Goal: Transaction & Acquisition: Purchase product/service

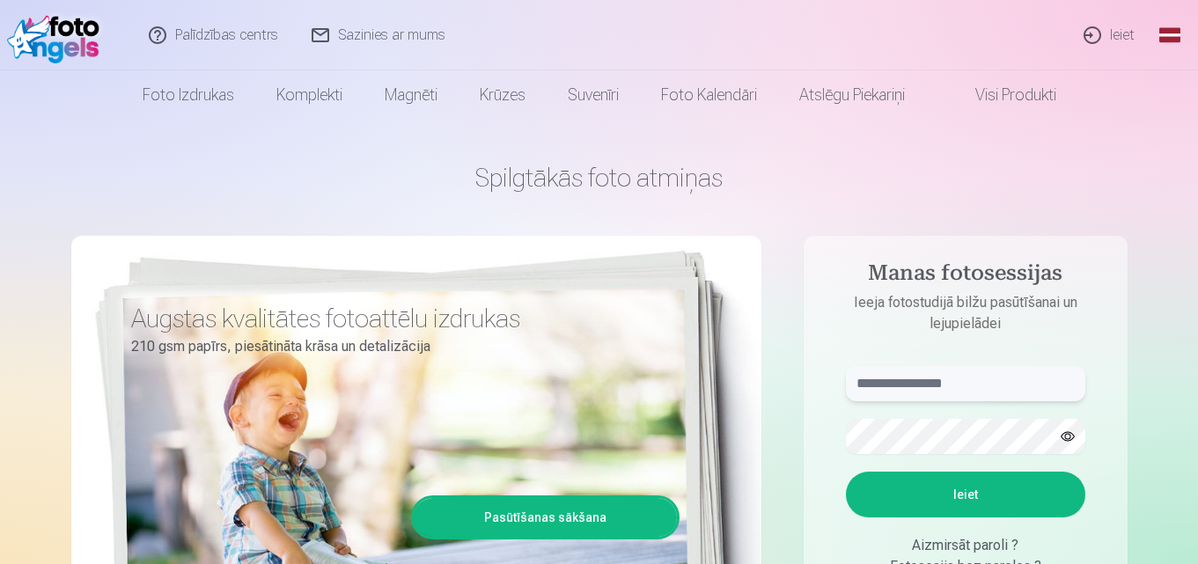
click at [877, 387] on input "text" at bounding box center [965, 383] width 239 height 35
type input "**********"
click at [978, 496] on button "Ieiet" at bounding box center [965, 495] width 239 height 46
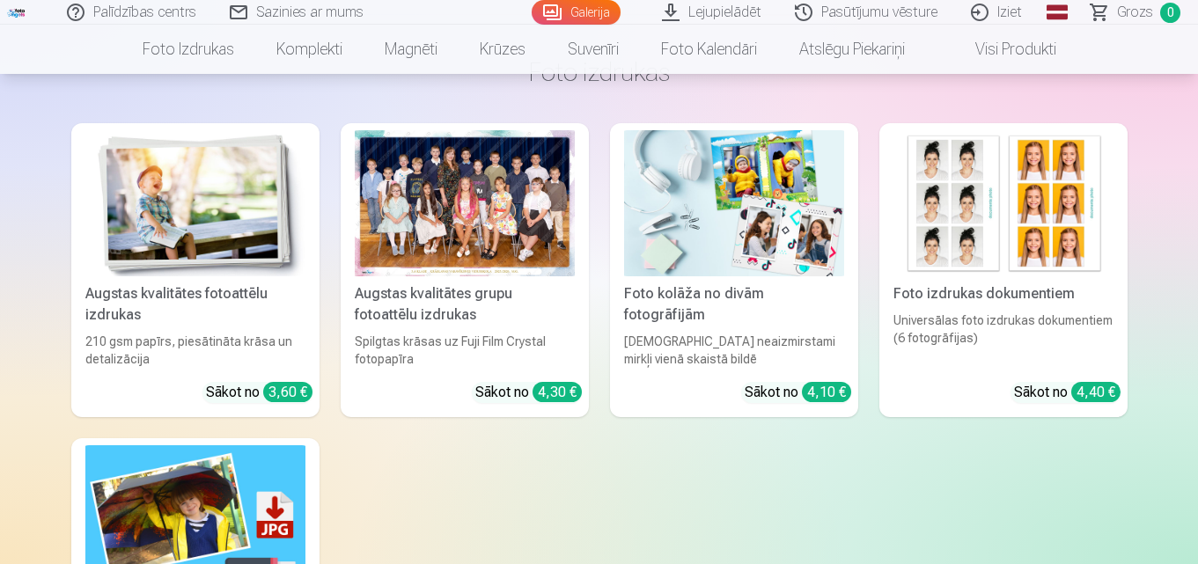
scroll to position [5282, 0]
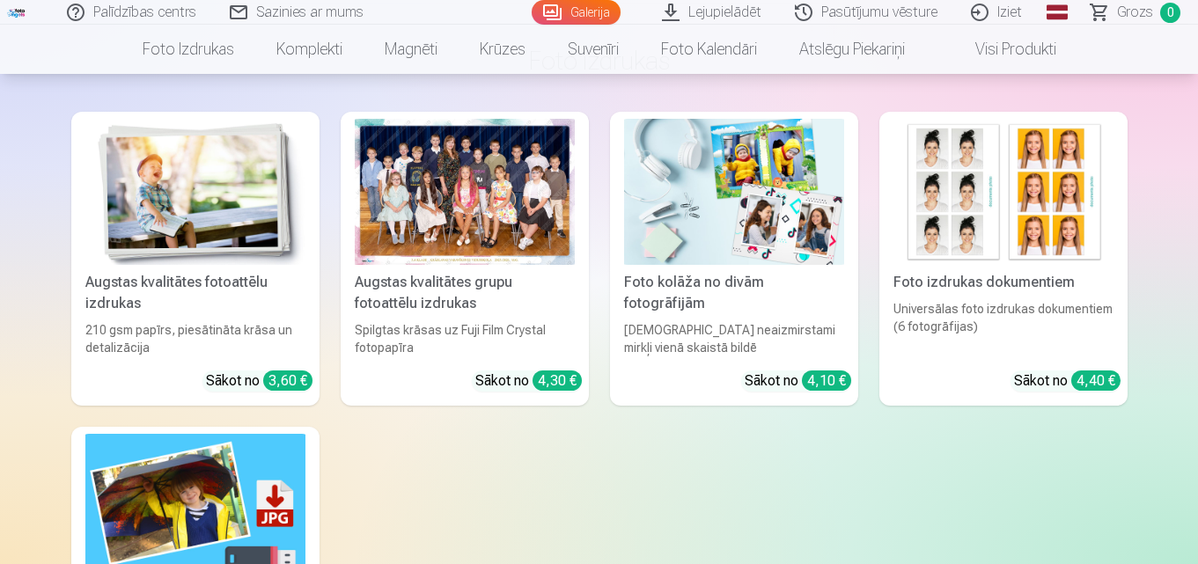
click at [700, 224] on img at bounding box center [734, 192] width 220 height 147
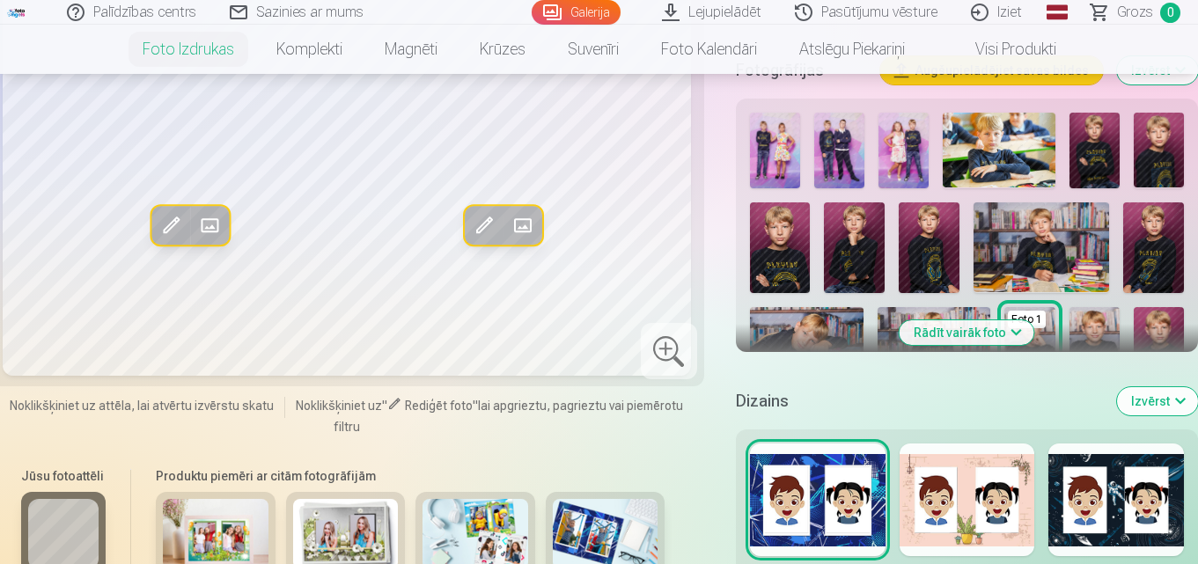
scroll to position [704, 0]
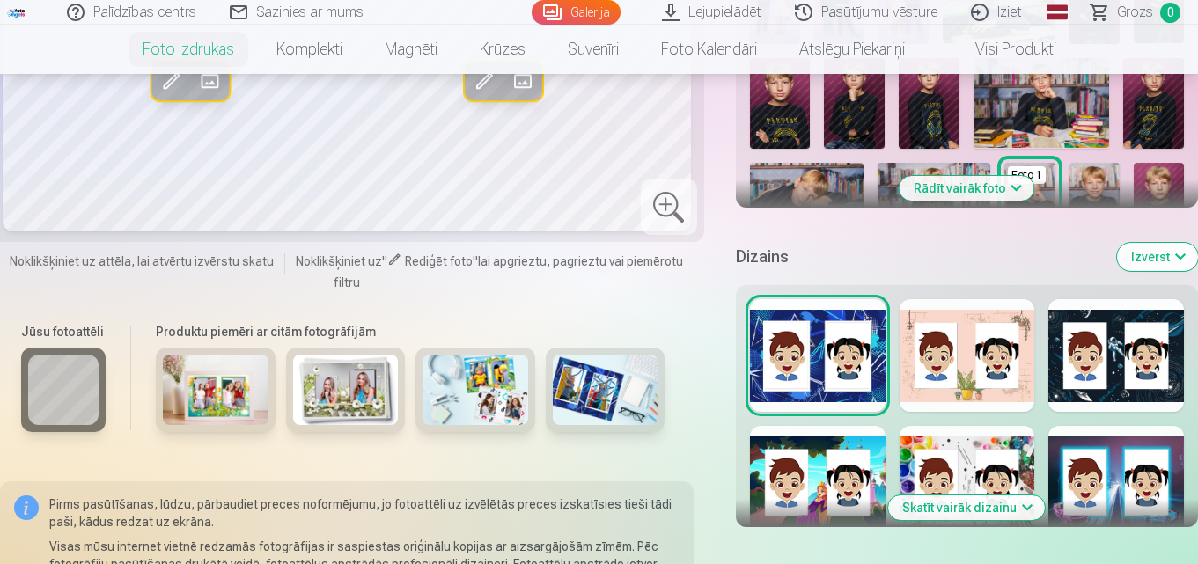
click at [187, 381] on img at bounding box center [216, 390] width 106 height 70
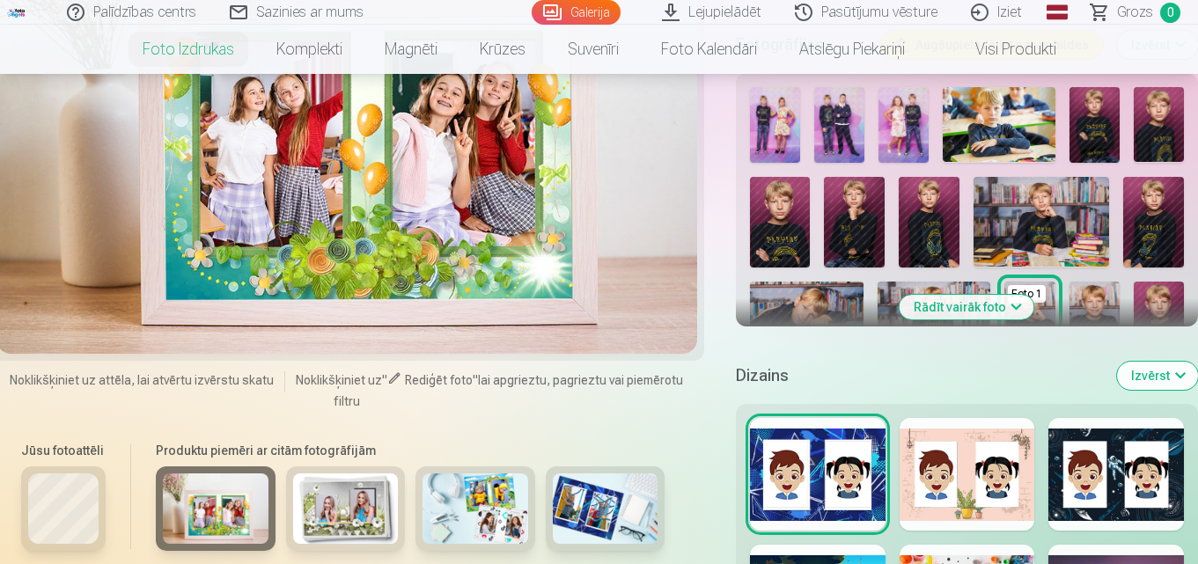
scroll to position [616, 0]
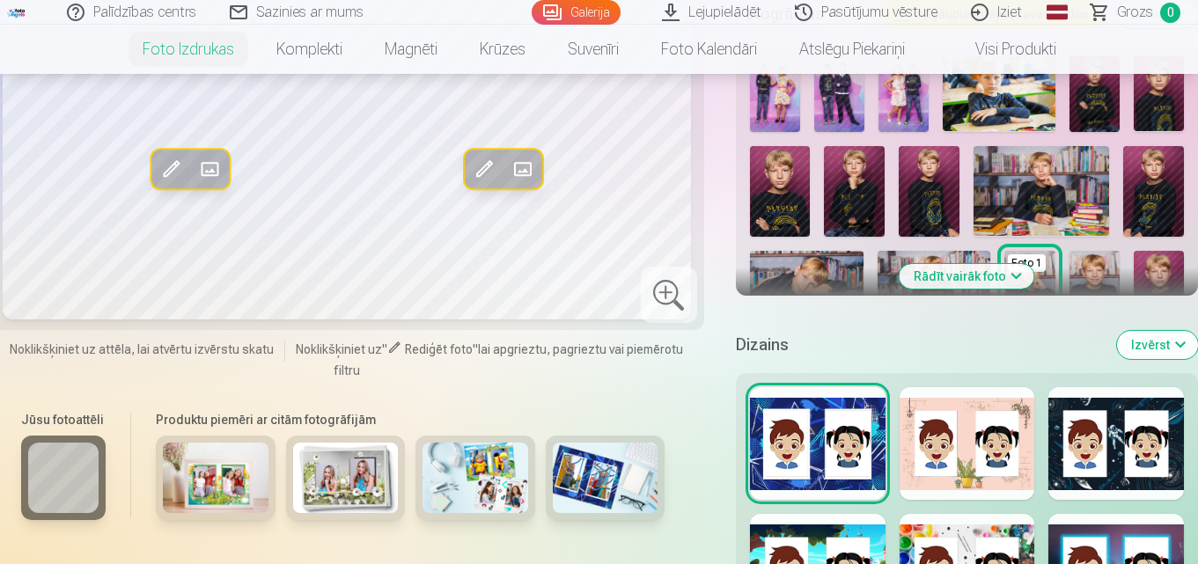
click at [599, 480] on img at bounding box center [606, 478] width 106 height 70
click at [957, 443] on div at bounding box center [968, 443] width 136 height 113
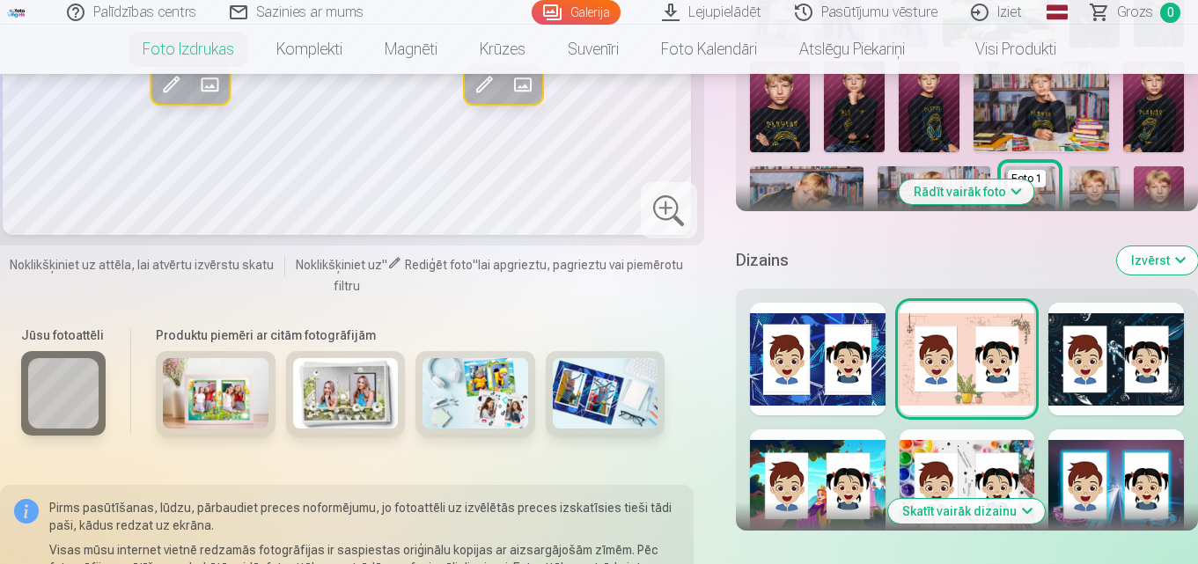
scroll to position [704, 0]
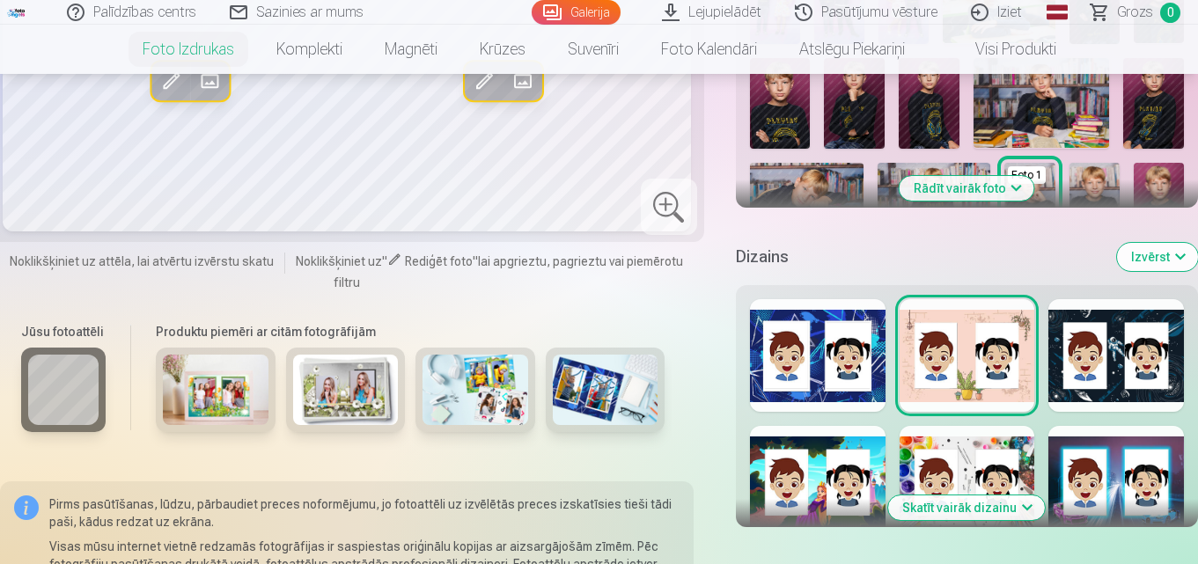
click at [1111, 370] on div at bounding box center [1116, 355] width 136 height 113
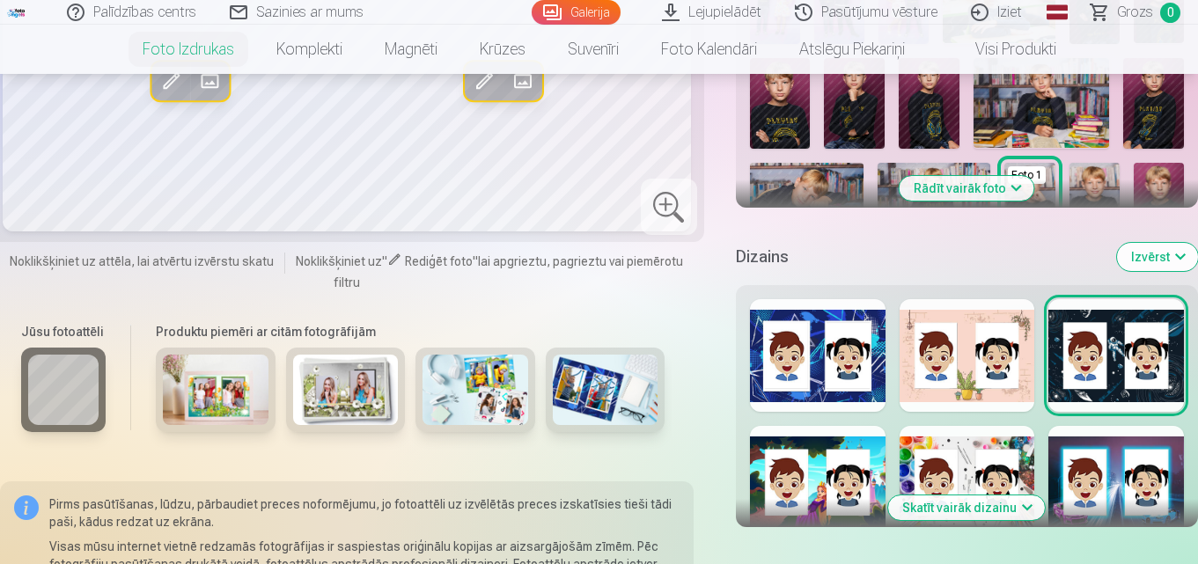
click at [835, 459] on div at bounding box center [818, 482] width 136 height 113
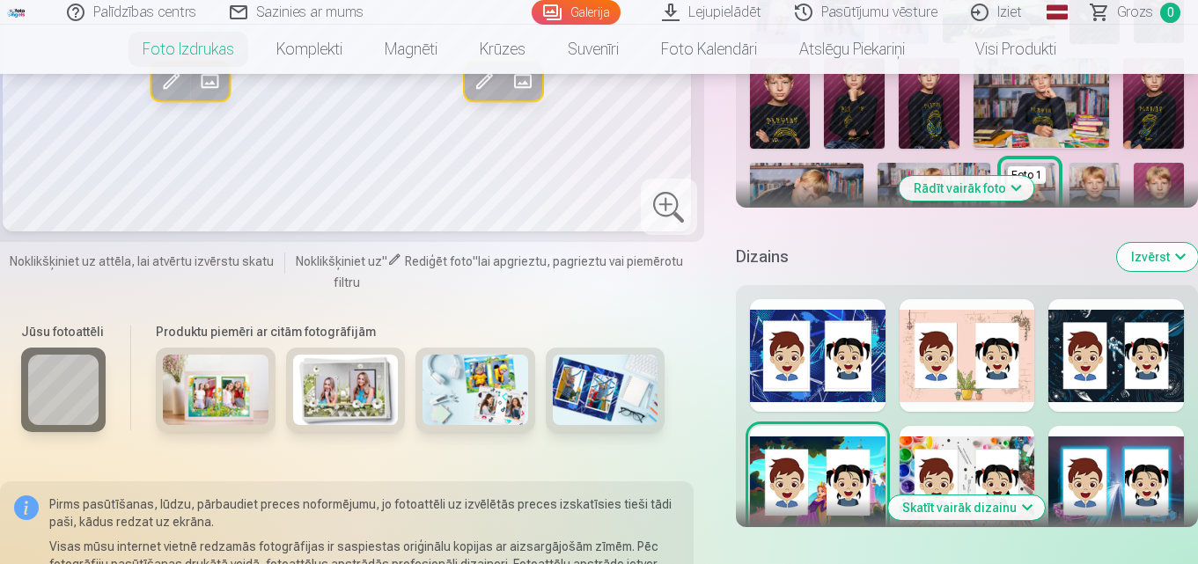
click at [934, 445] on div at bounding box center [968, 482] width 136 height 113
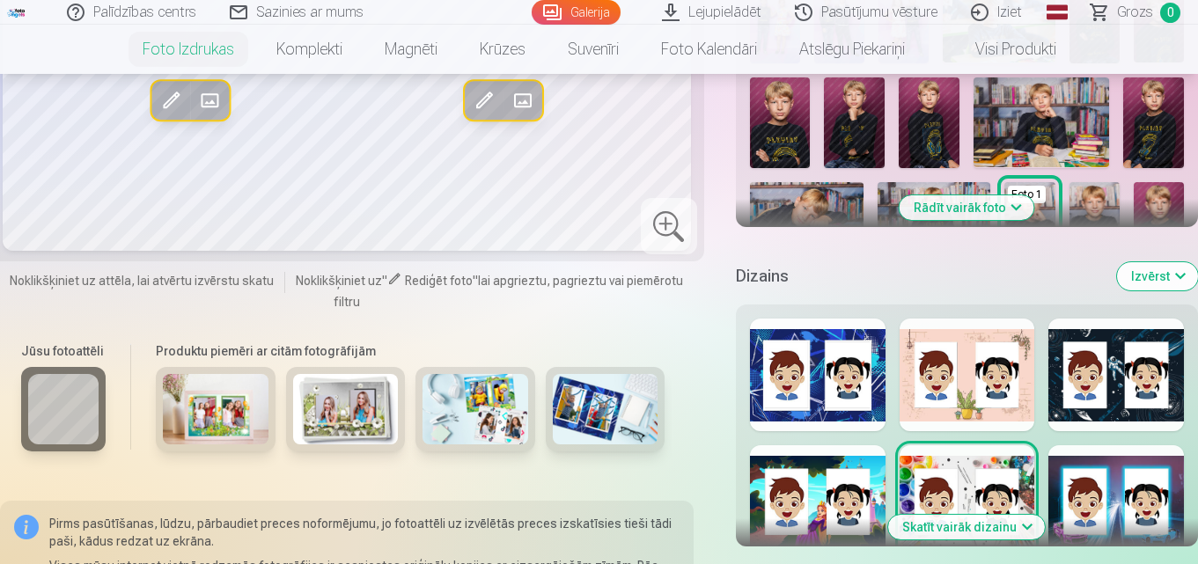
scroll to position [880, 0]
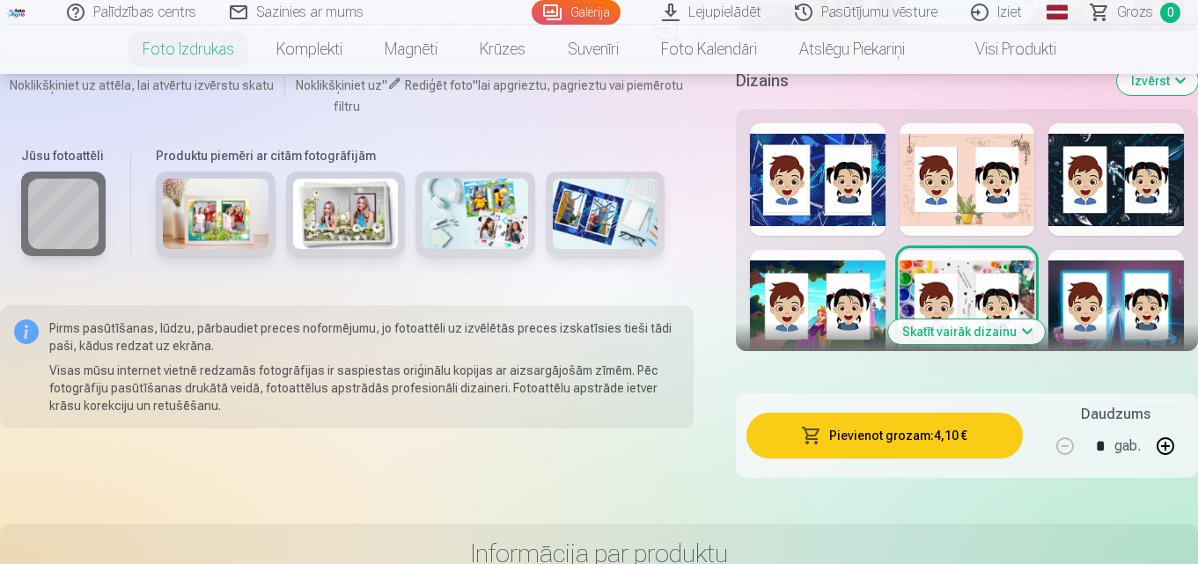
click at [1127, 302] on div at bounding box center [1116, 306] width 136 height 113
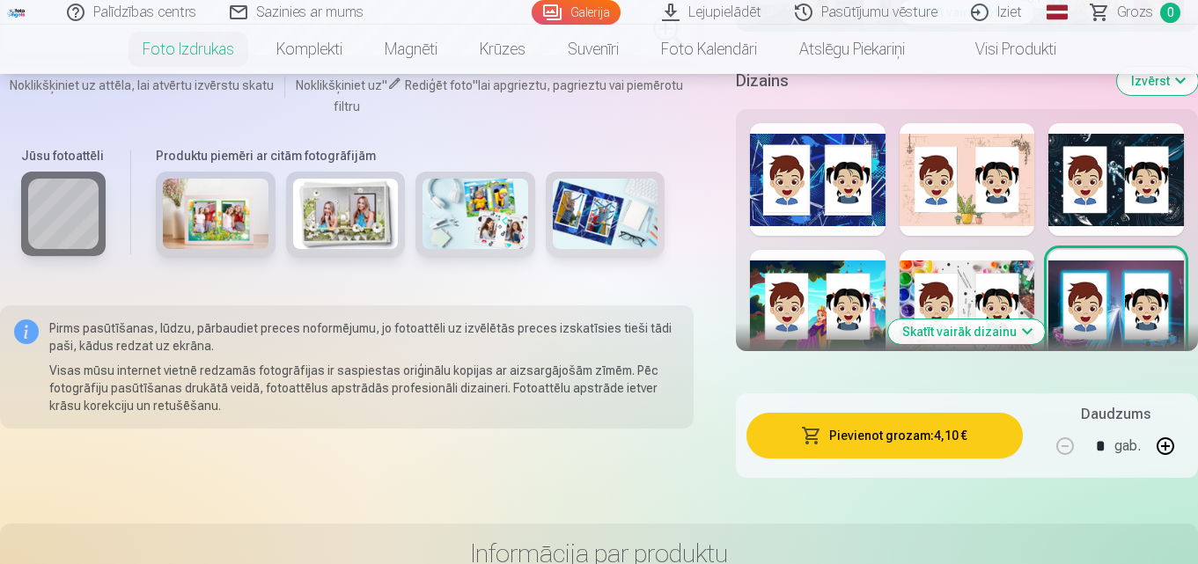
click at [961, 320] on button "Skatīt vairāk dizainu" at bounding box center [966, 332] width 157 height 25
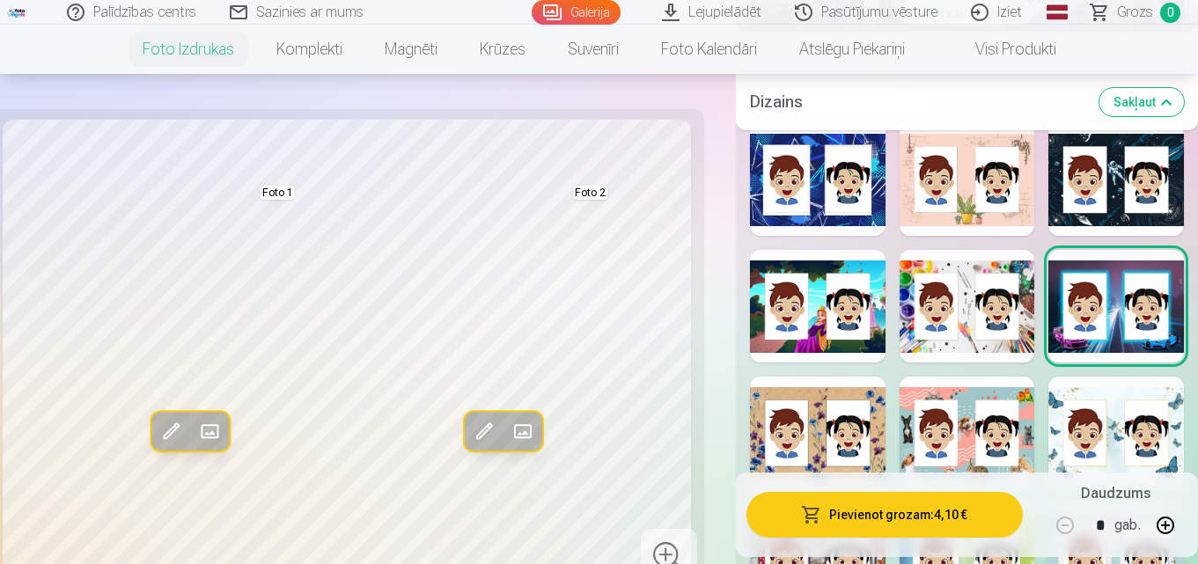
click at [752, 430] on div at bounding box center [818, 433] width 136 height 113
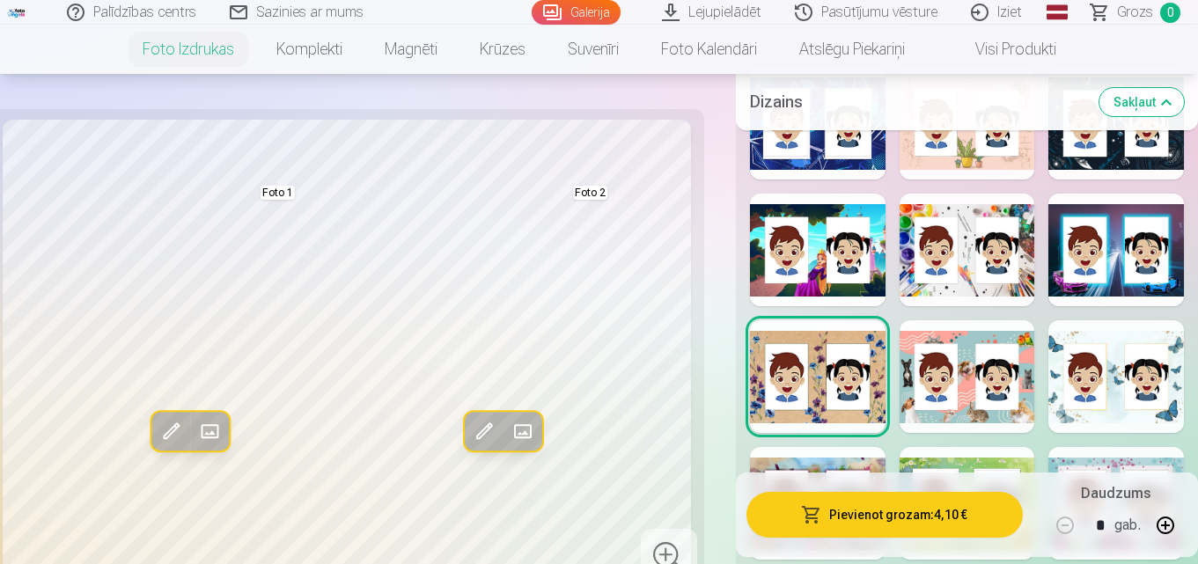
scroll to position [968, 0]
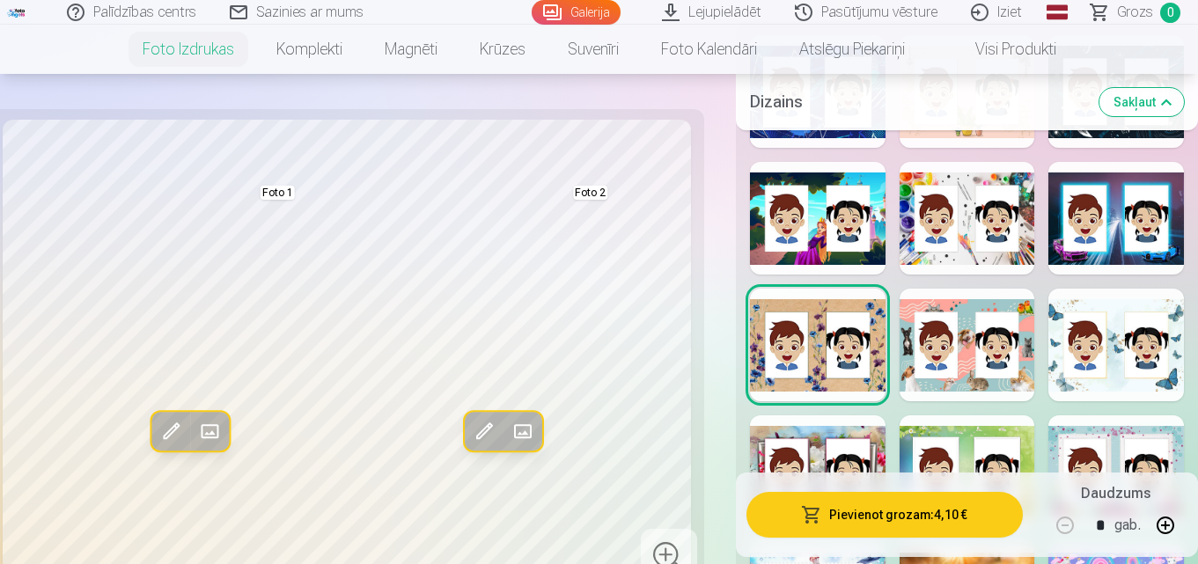
click at [968, 349] on div at bounding box center [968, 345] width 136 height 113
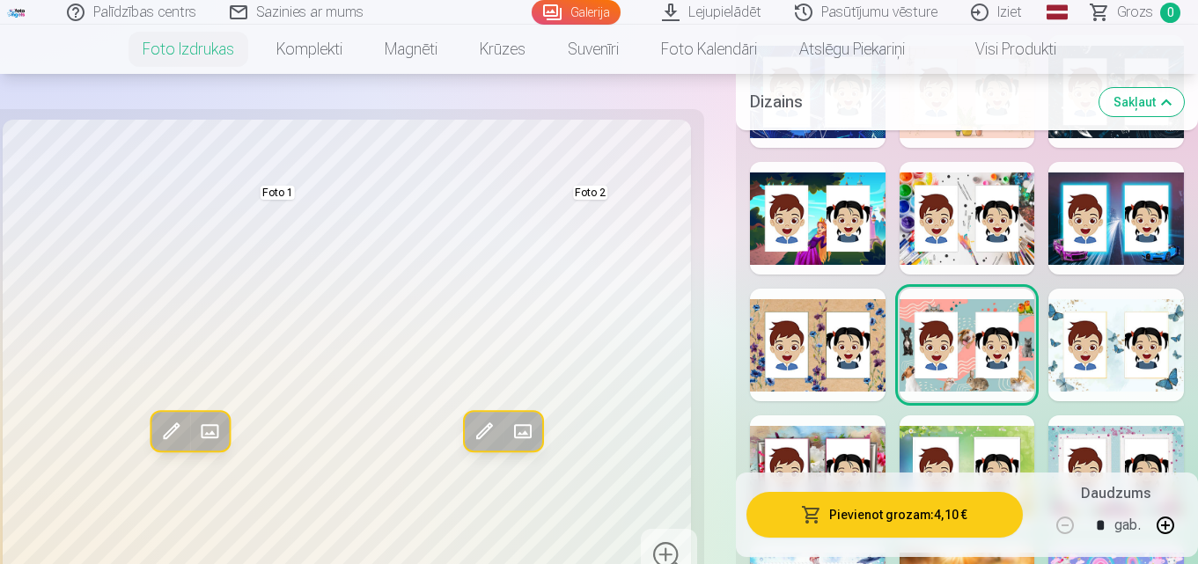
scroll to position [1056, 0]
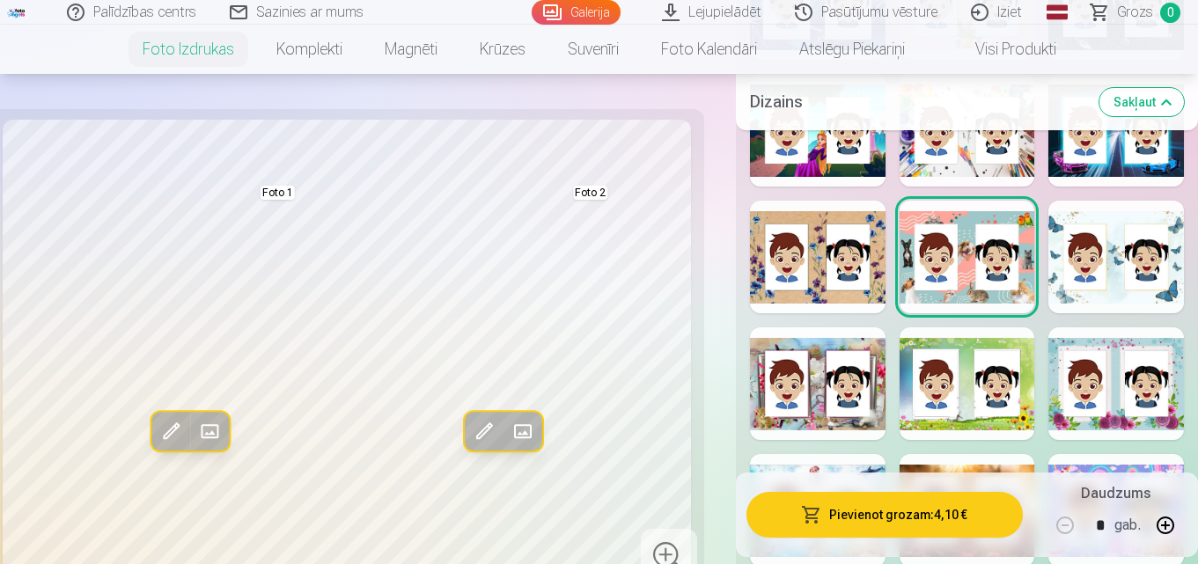
click at [1103, 262] on div at bounding box center [1116, 257] width 136 height 113
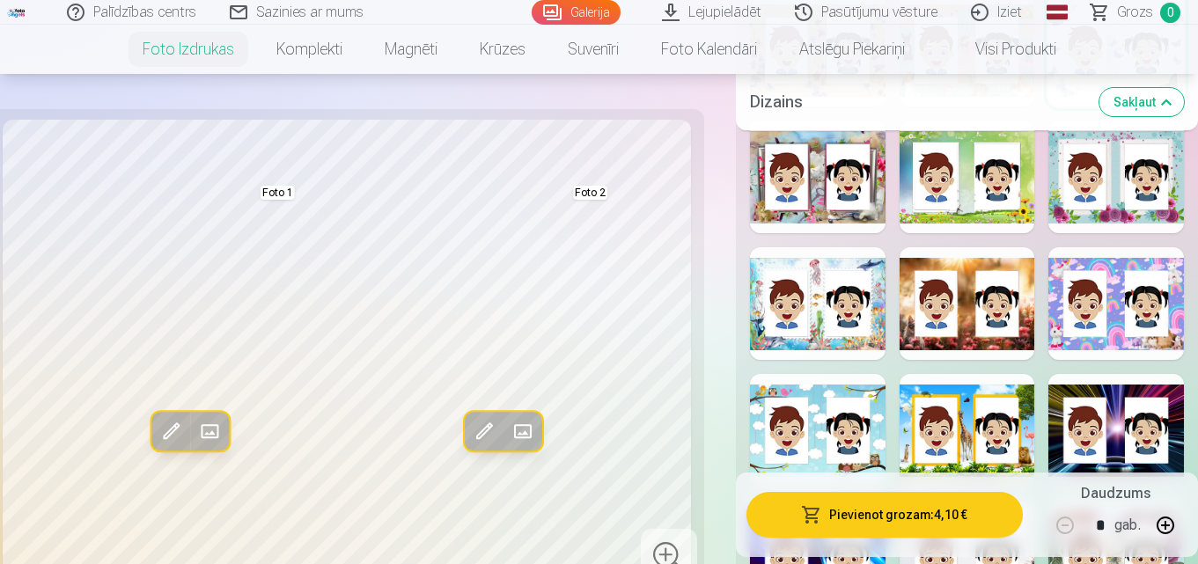
scroll to position [1232, 0]
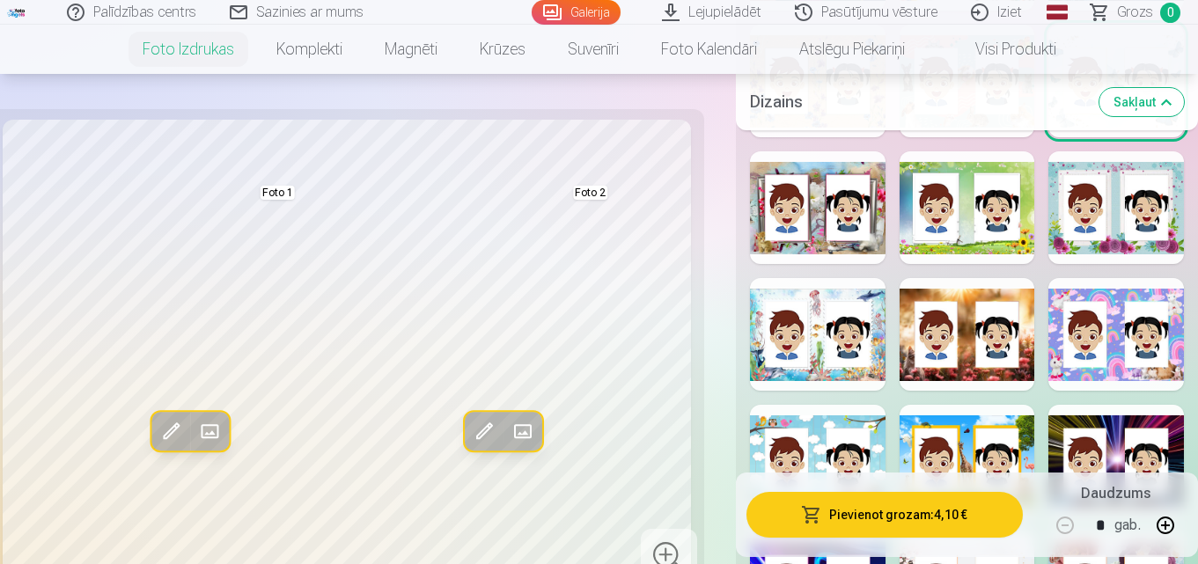
click at [837, 196] on div at bounding box center [818, 207] width 136 height 113
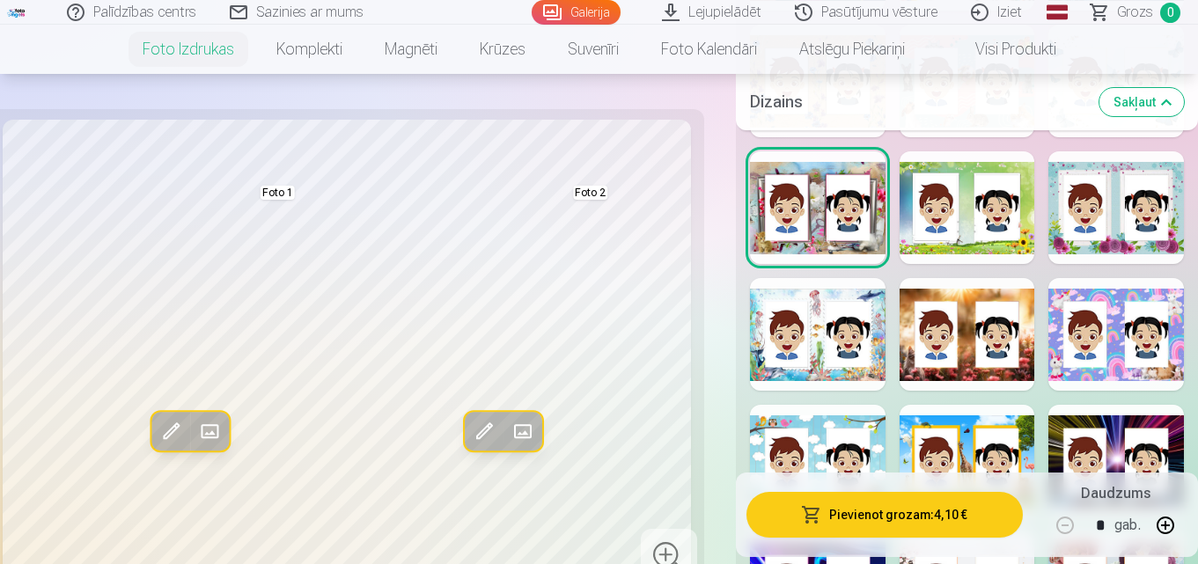
click at [946, 184] on div at bounding box center [968, 207] width 136 height 113
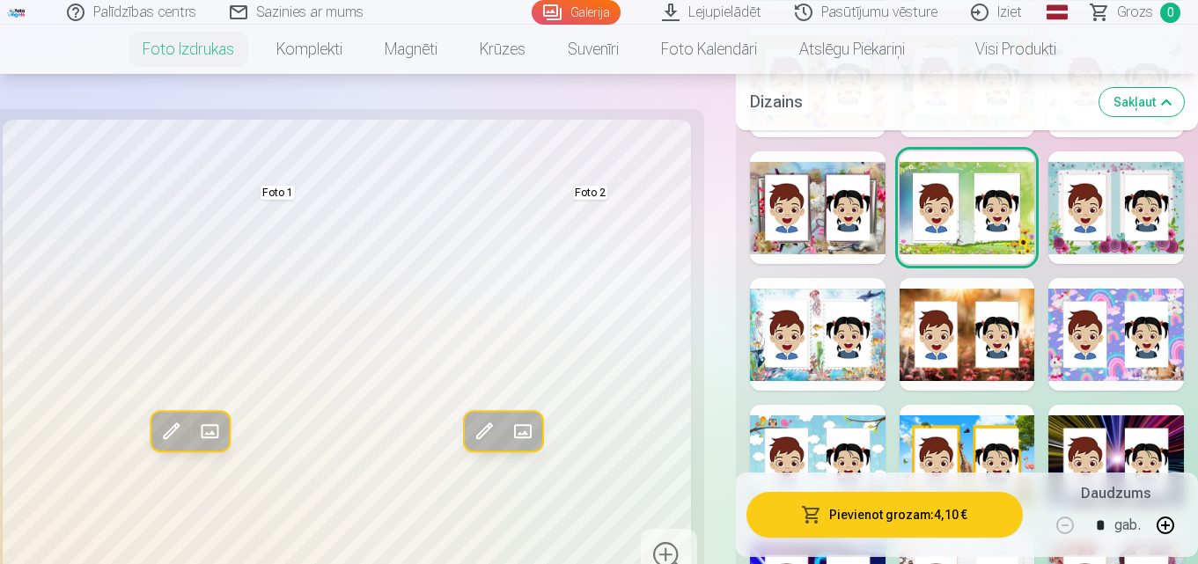
click at [1078, 184] on div at bounding box center [1116, 207] width 136 height 113
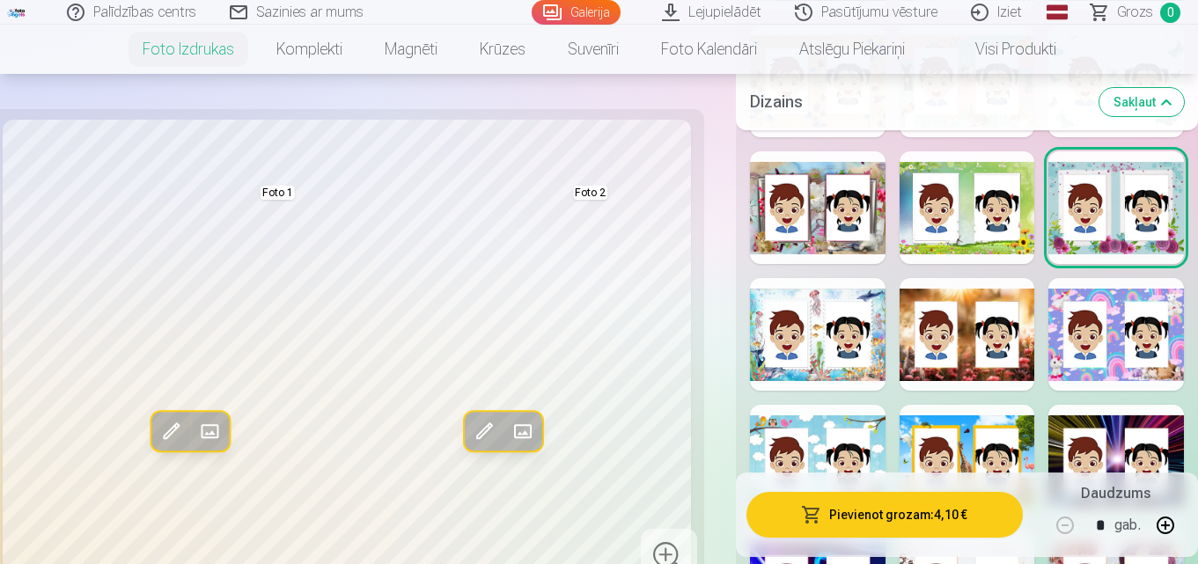
click at [806, 325] on div at bounding box center [818, 334] width 136 height 113
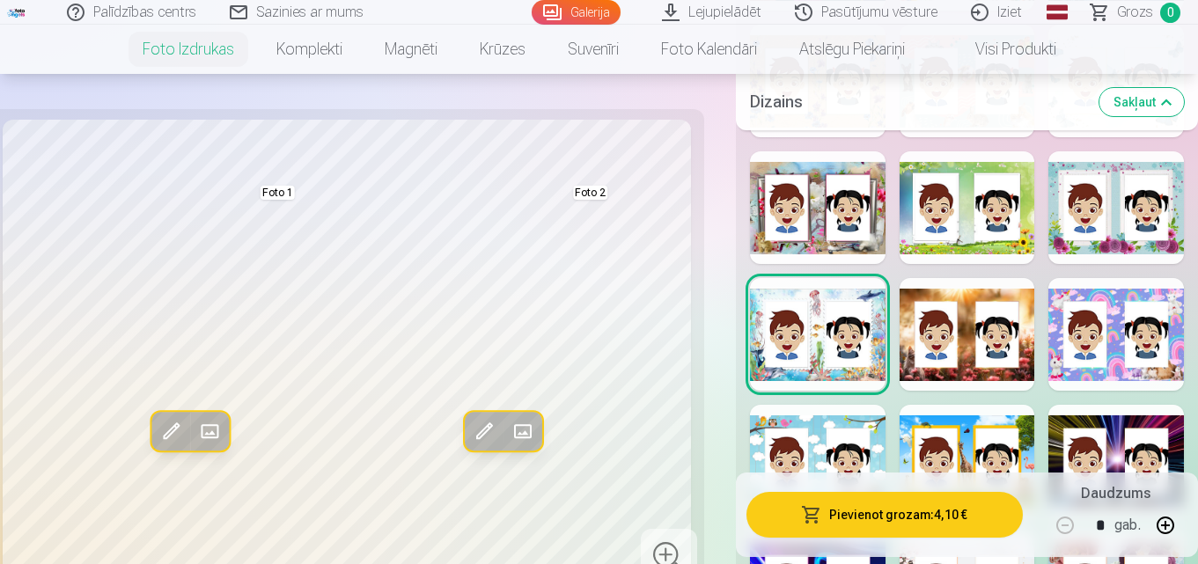
click at [930, 323] on div at bounding box center [968, 334] width 136 height 113
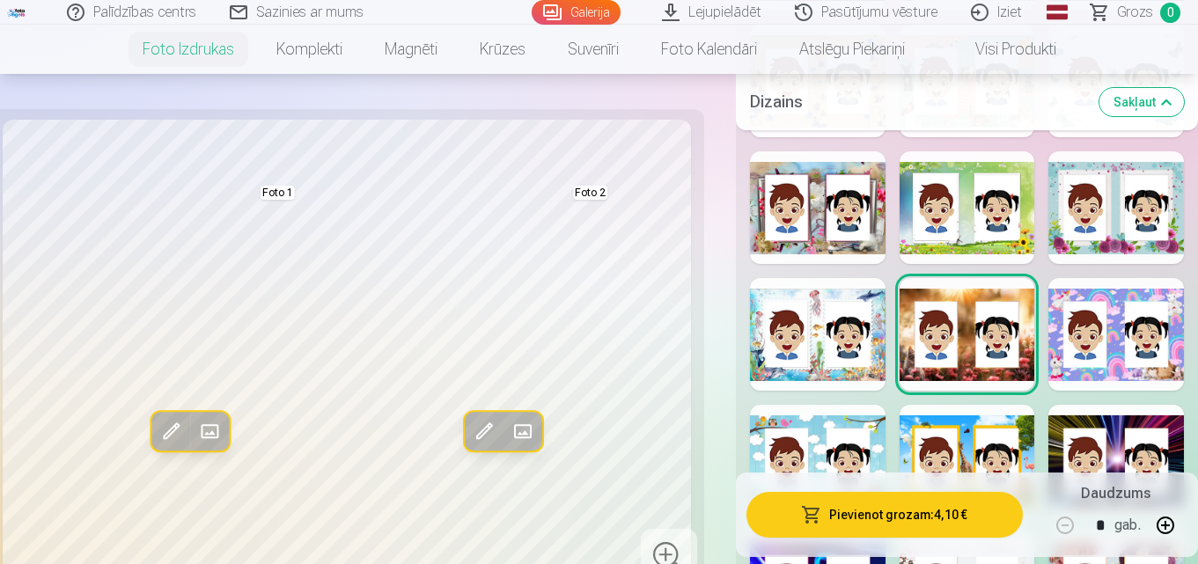
click at [1116, 336] on div at bounding box center [1116, 334] width 136 height 113
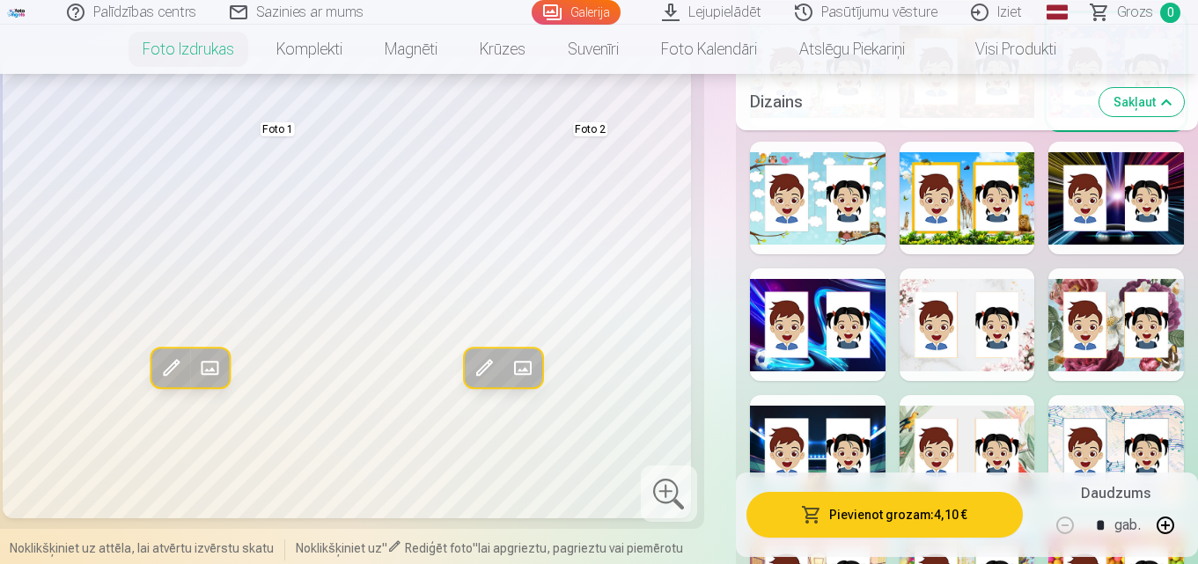
scroll to position [1496, 0]
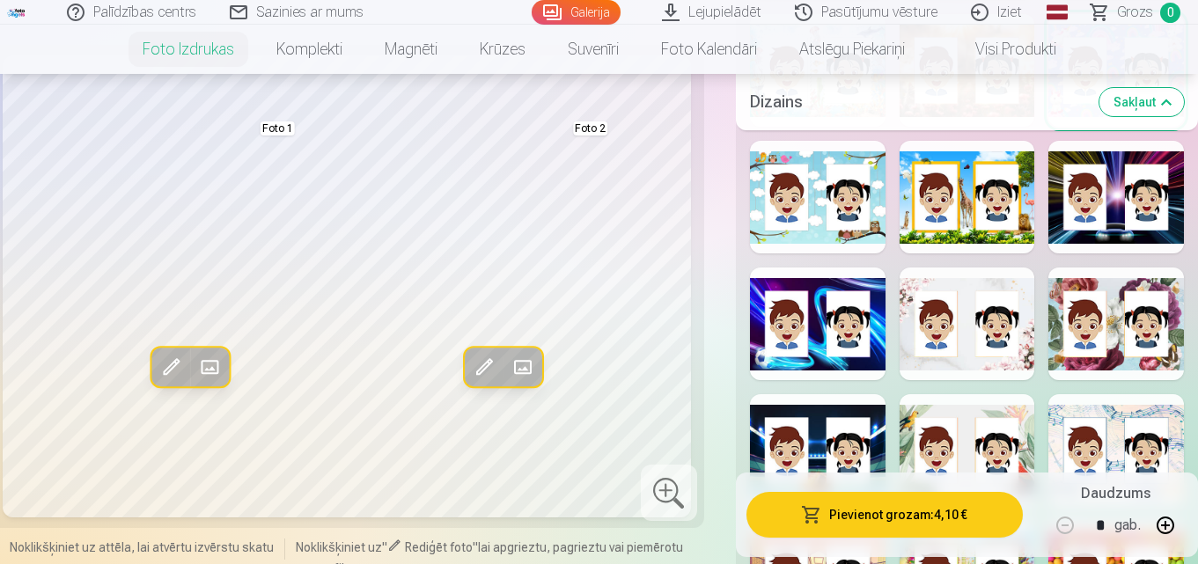
click at [818, 223] on div at bounding box center [818, 197] width 136 height 113
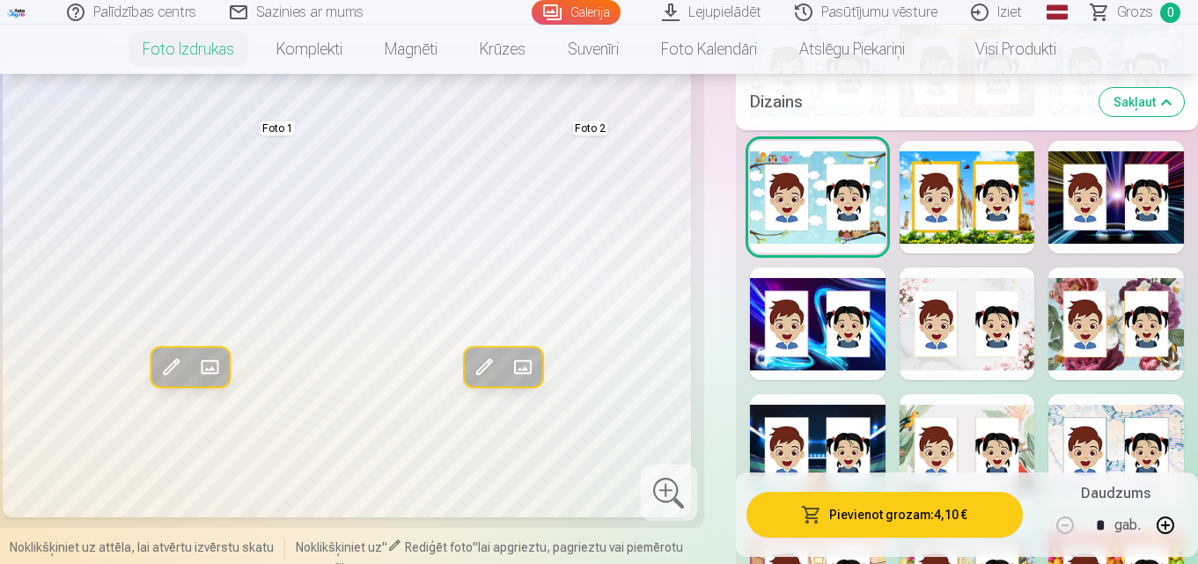
click at [956, 206] on div at bounding box center [968, 197] width 136 height 113
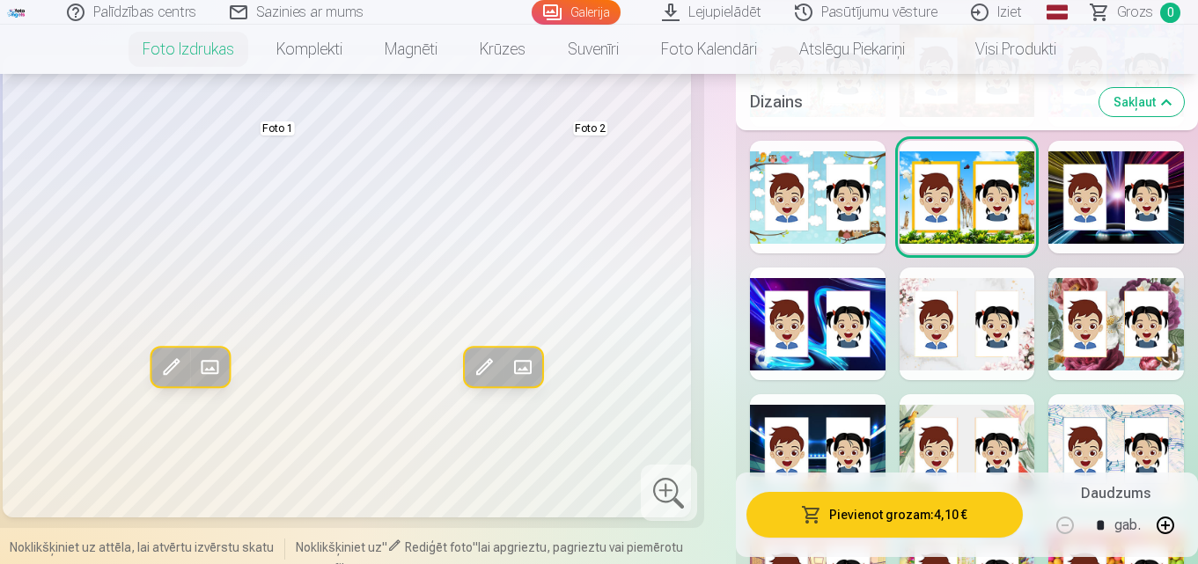
click at [1091, 174] on div at bounding box center [1116, 197] width 136 height 113
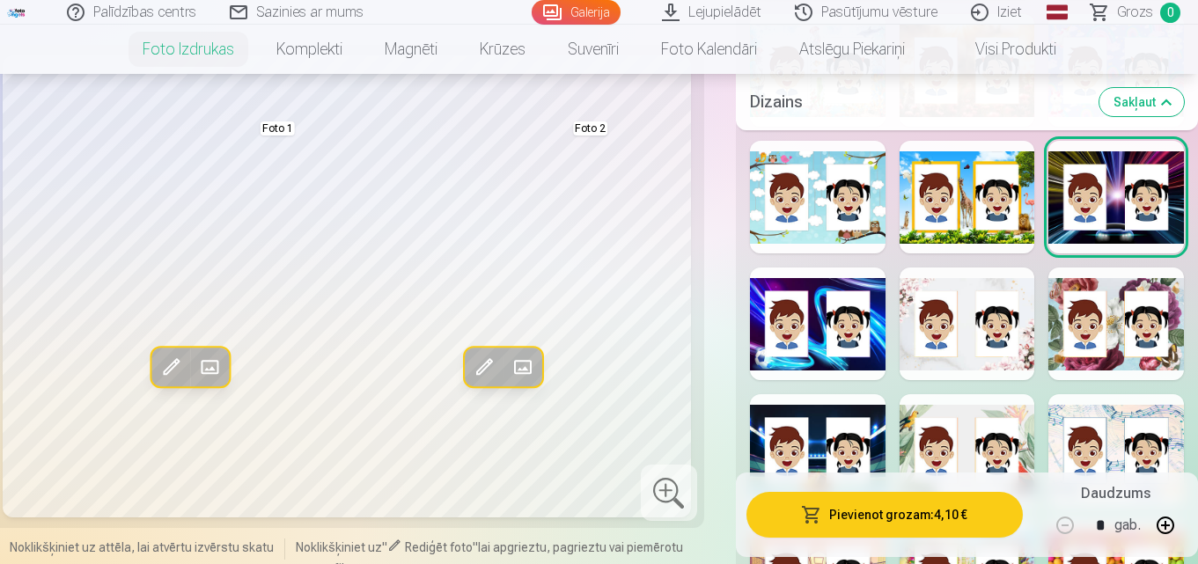
click at [770, 350] on div at bounding box center [818, 324] width 136 height 113
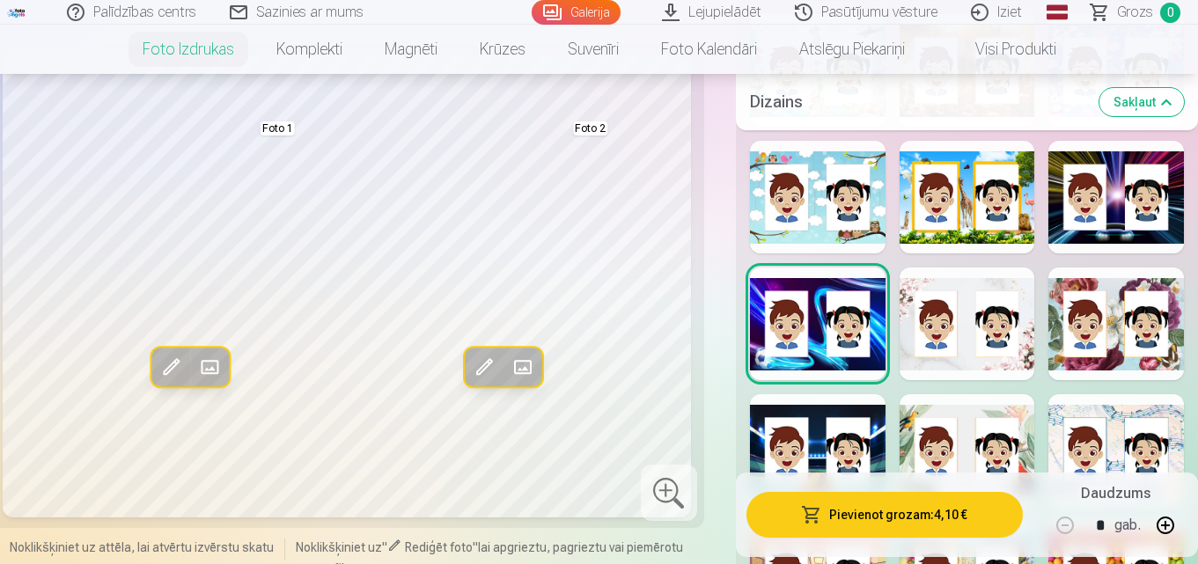
click at [982, 312] on div at bounding box center [968, 324] width 136 height 113
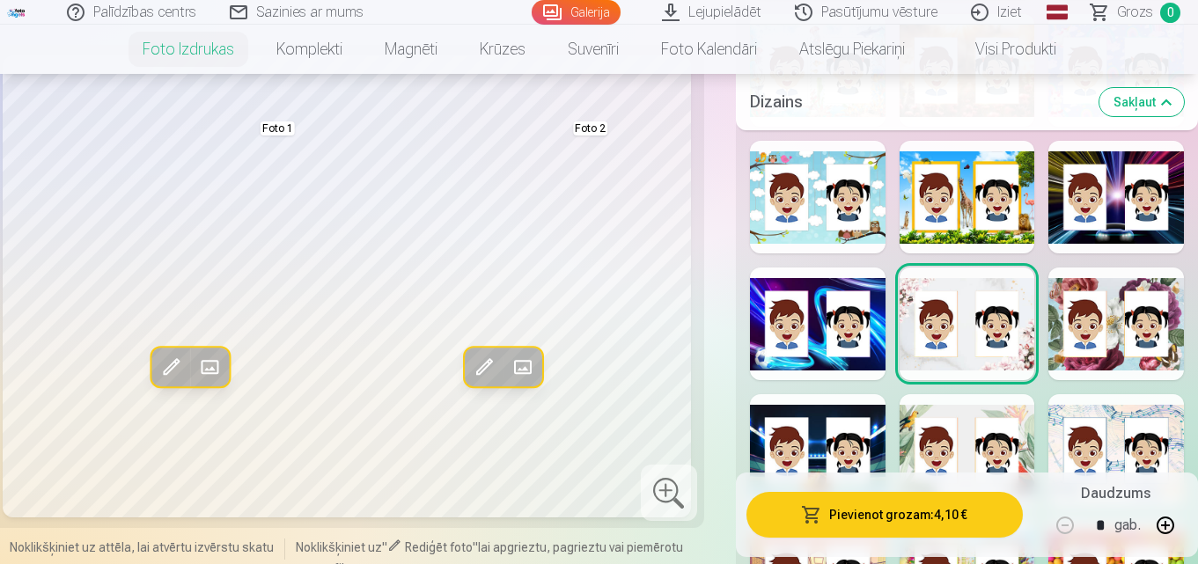
click at [1107, 323] on div at bounding box center [1116, 324] width 136 height 113
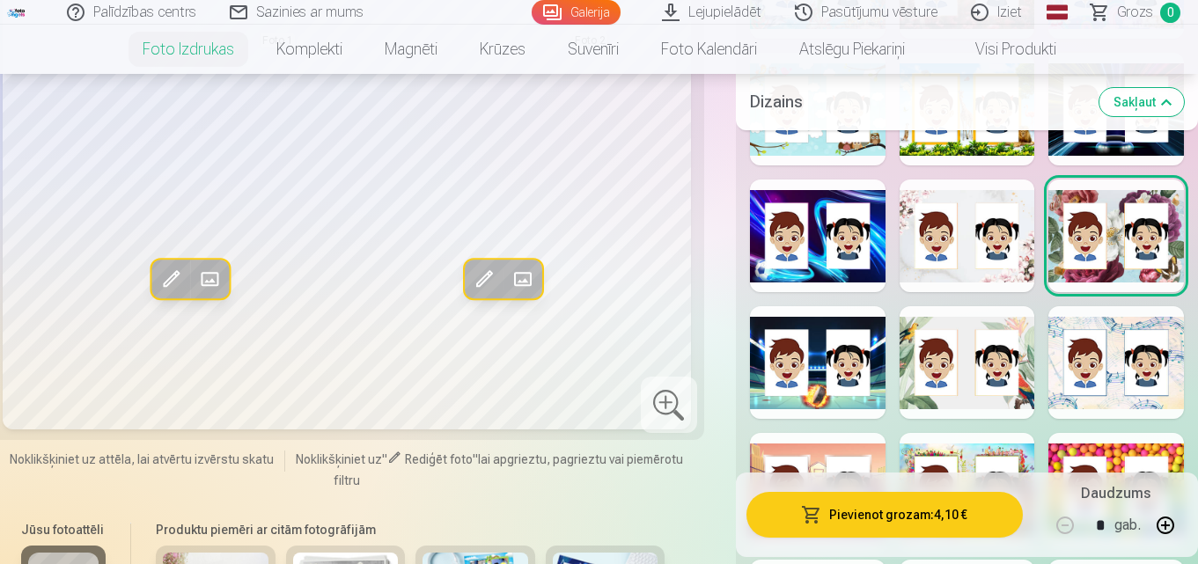
scroll to position [1673, 0]
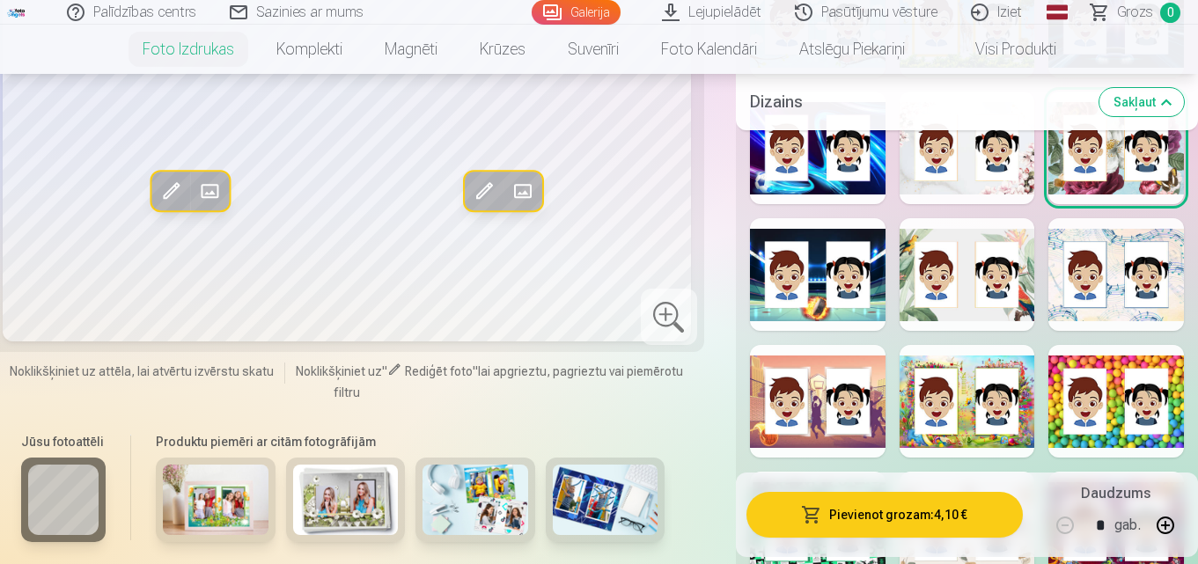
click at [802, 302] on div at bounding box center [818, 274] width 136 height 113
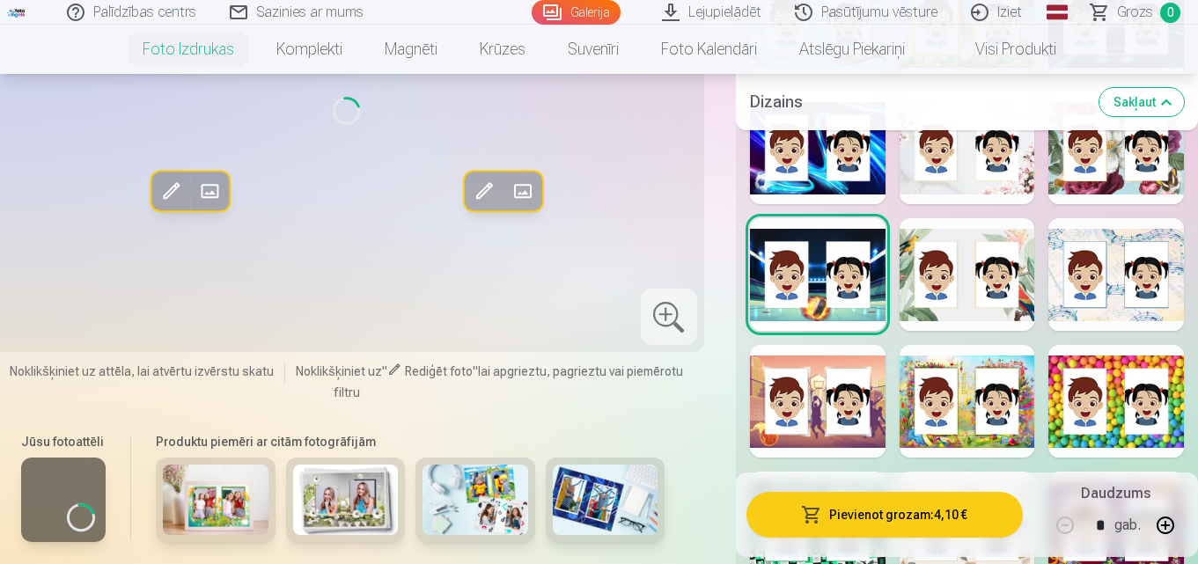
scroll to position [1585, 0]
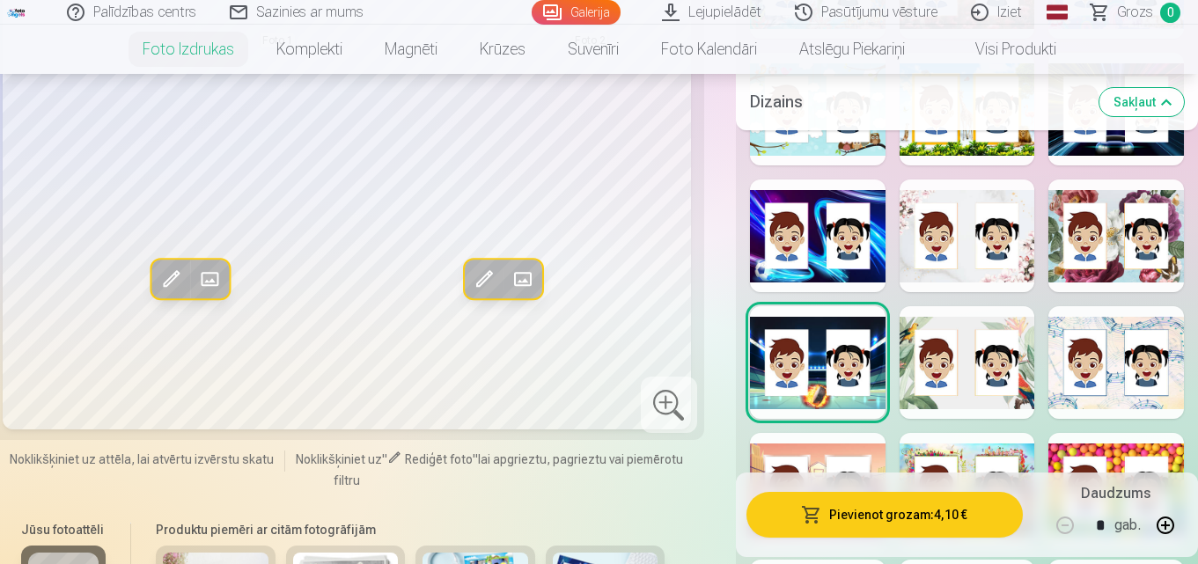
click at [950, 319] on div at bounding box center [968, 362] width 136 height 113
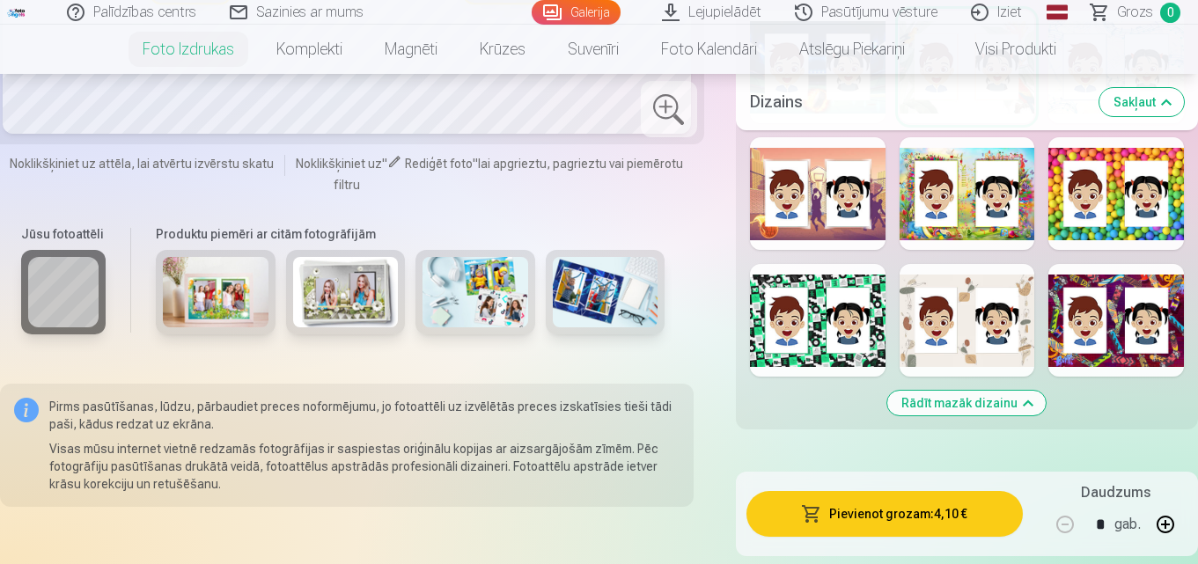
scroll to position [1849, 0]
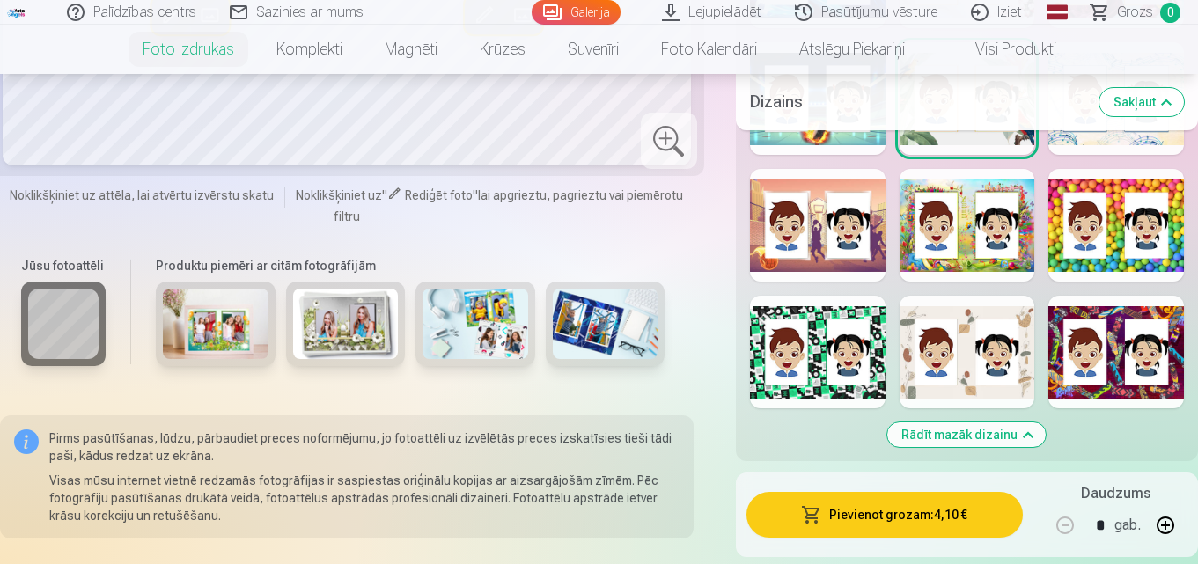
click at [1080, 239] on div at bounding box center [1116, 225] width 136 height 113
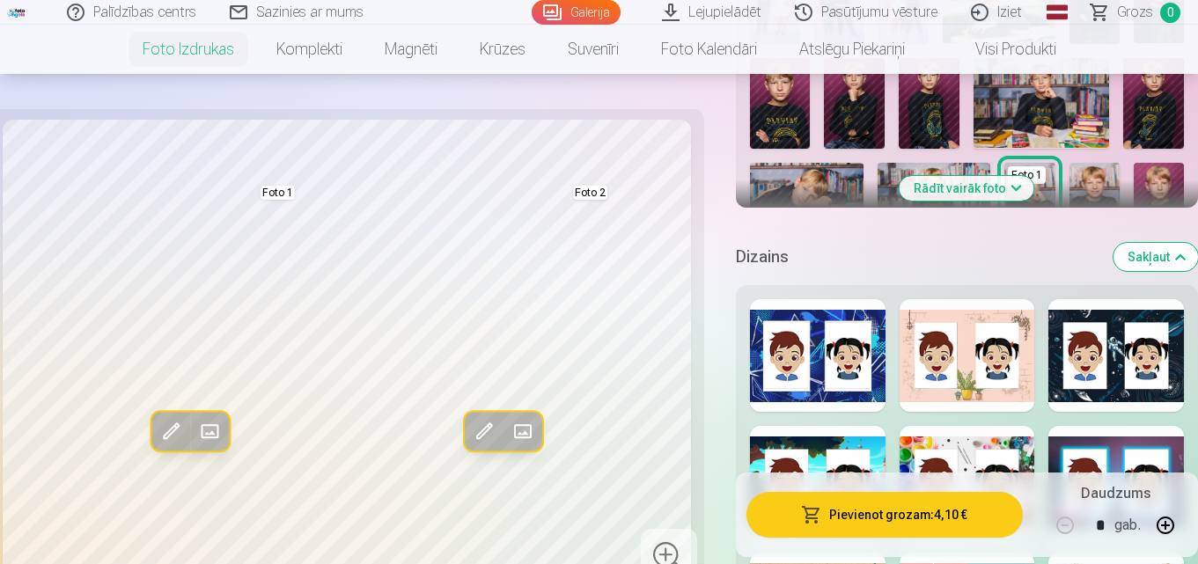
scroll to position [792, 0]
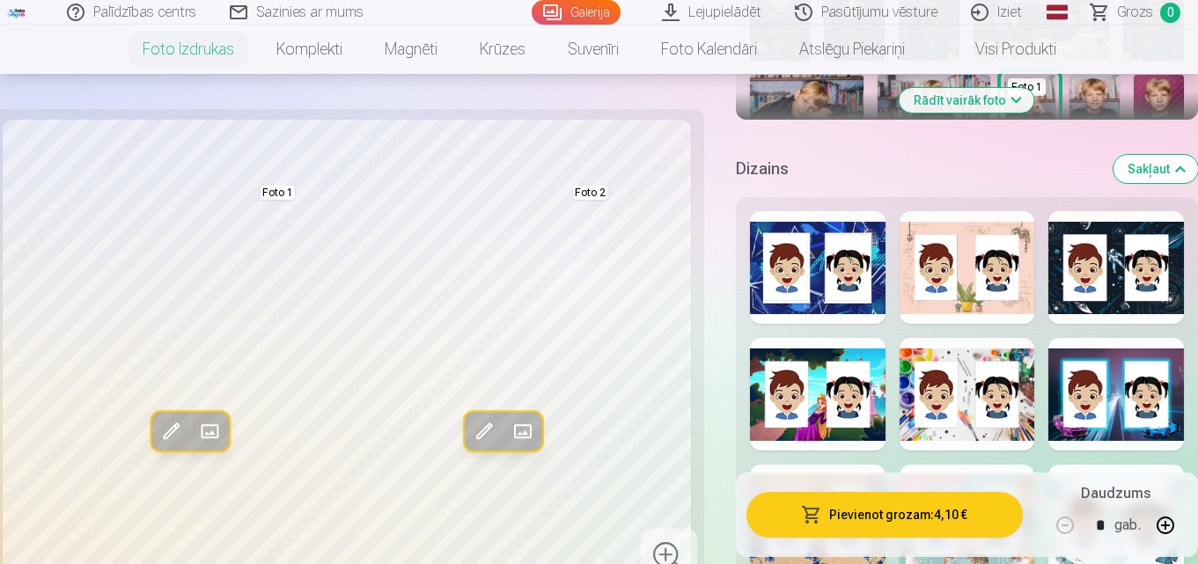
click at [1102, 383] on div at bounding box center [1116, 394] width 136 height 113
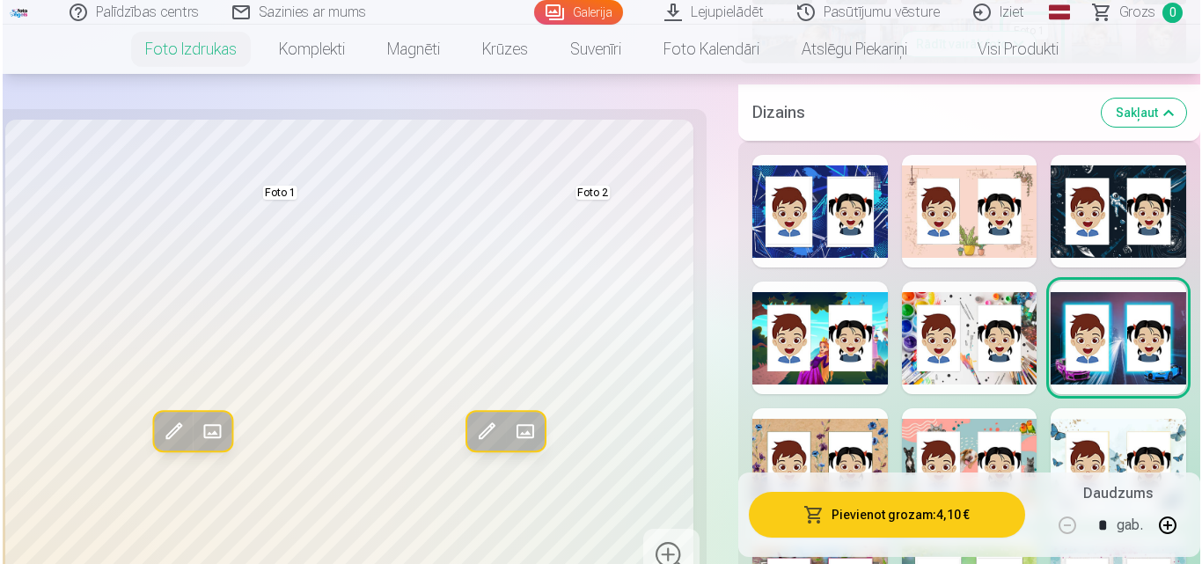
scroll to position [880, 0]
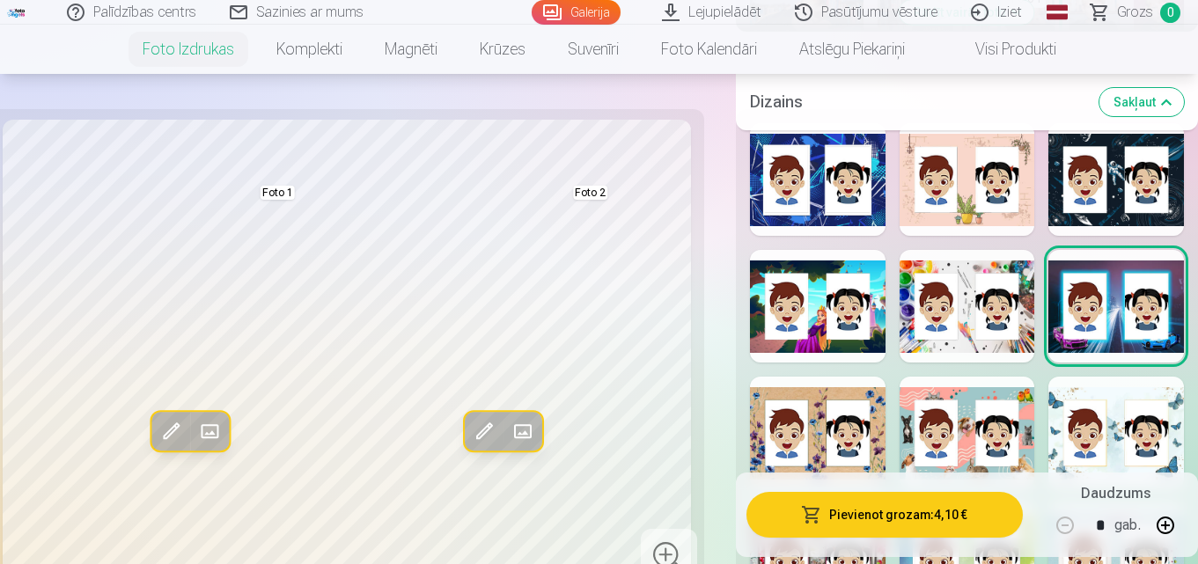
click at [521, 423] on span at bounding box center [523, 431] width 28 height 28
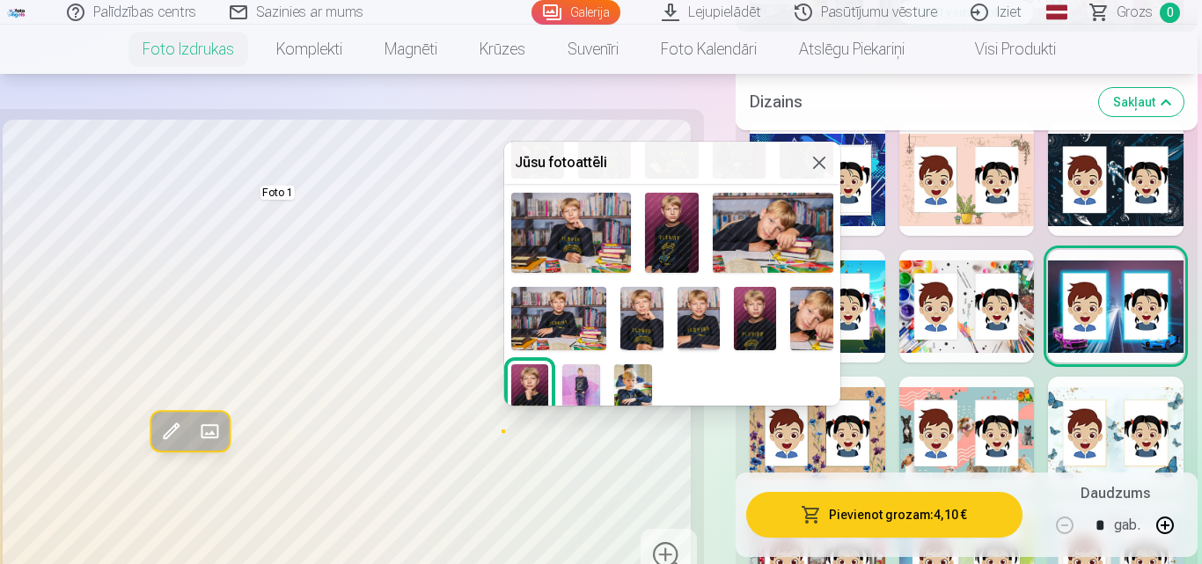
scroll to position [194, 0]
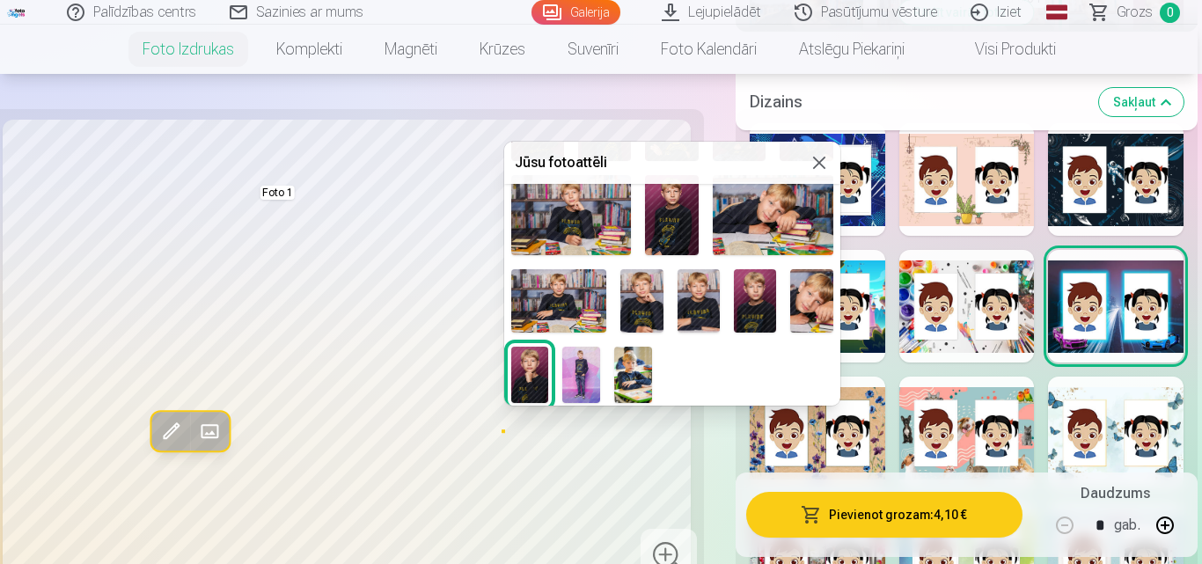
click at [584, 370] on img at bounding box center [582, 375] width 38 height 56
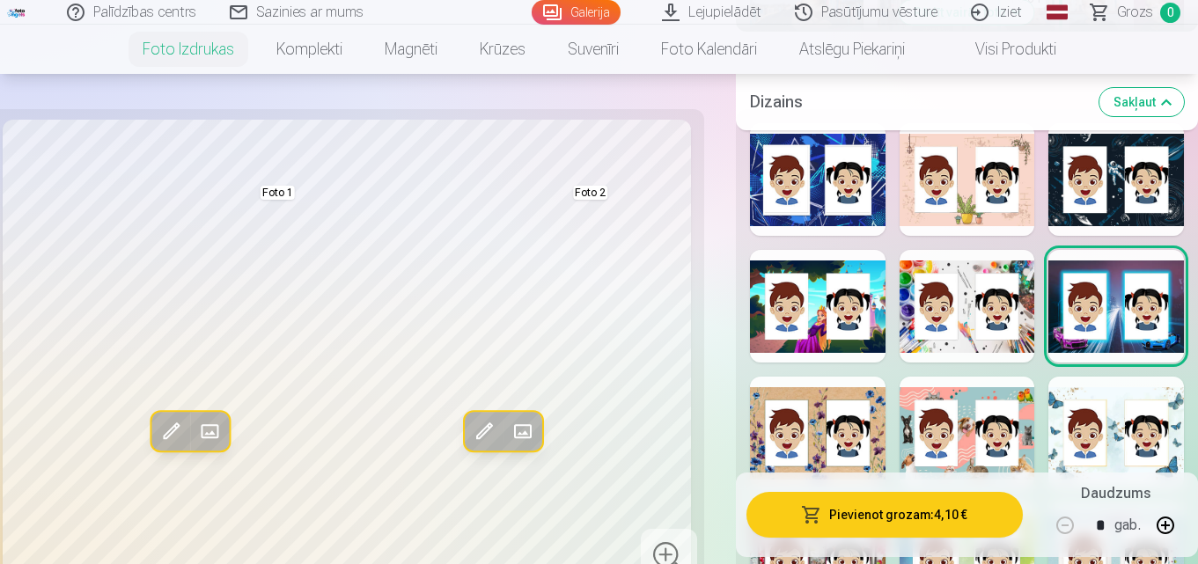
click at [207, 416] on button "Aizstāt" at bounding box center [209, 431] width 39 height 39
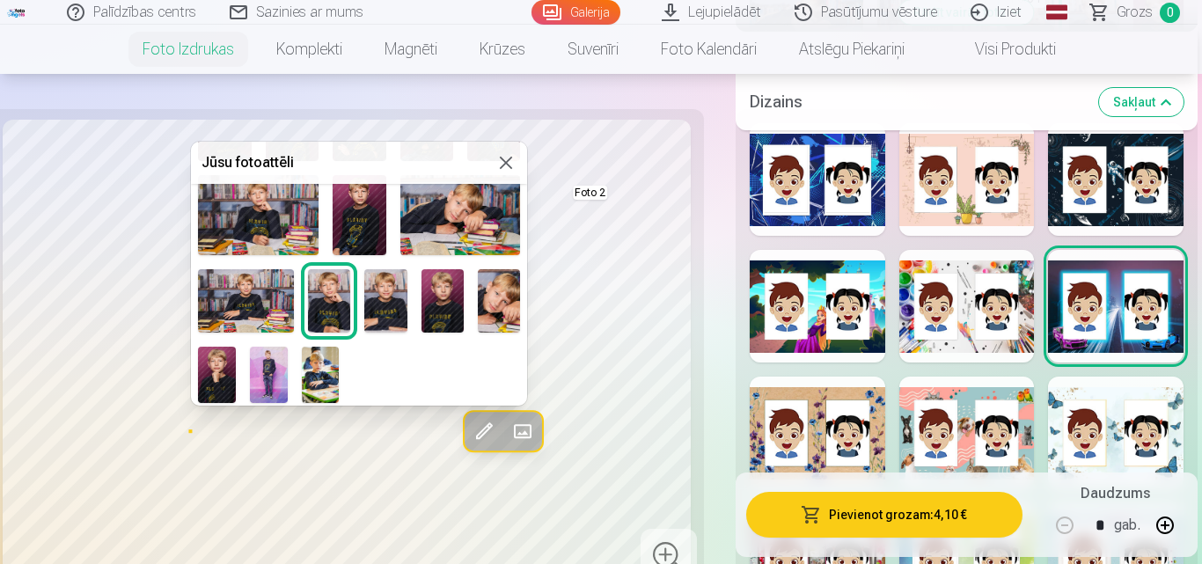
click at [261, 372] on img at bounding box center [269, 375] width 38 height 56
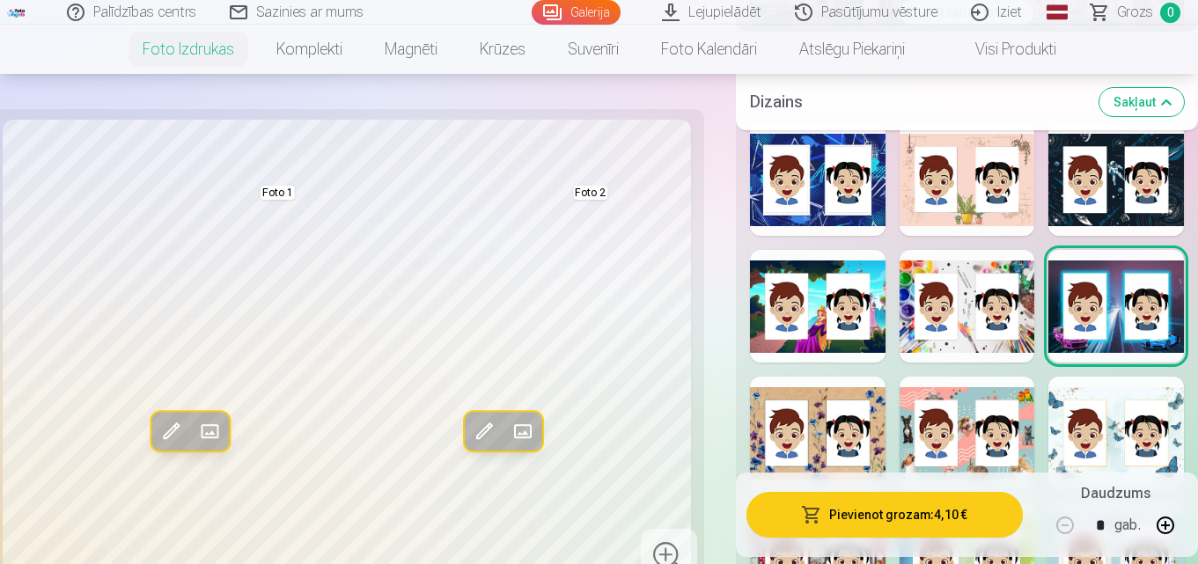
click at [518, 422] on span at bounding box center [523, 431] width 28 height 28
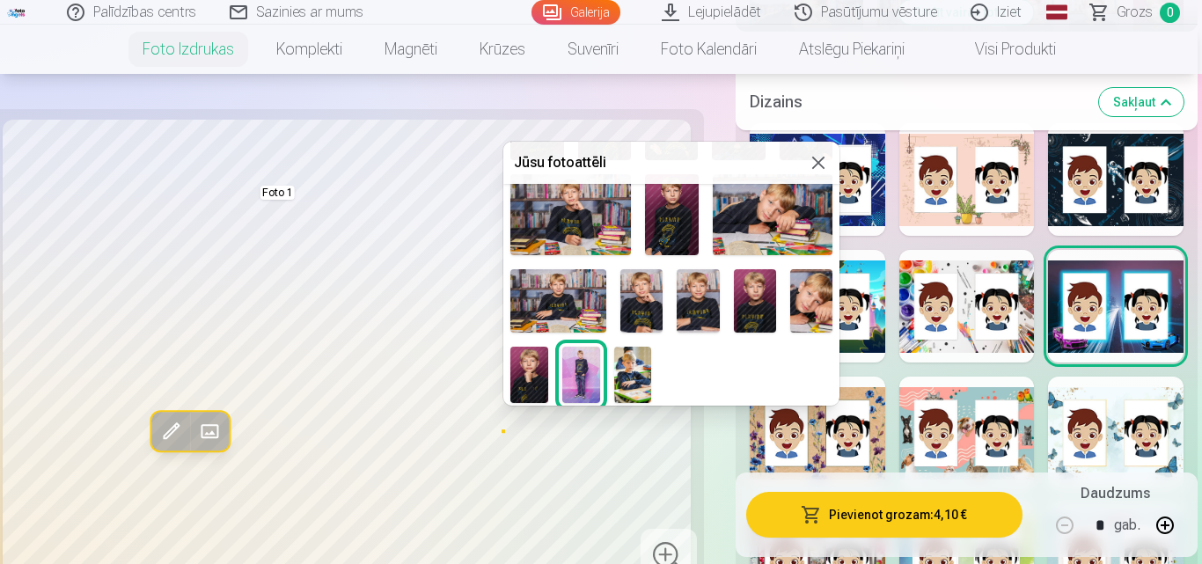
click at [634, 374] on img at bounding box center [633, 375] width 38 height 56
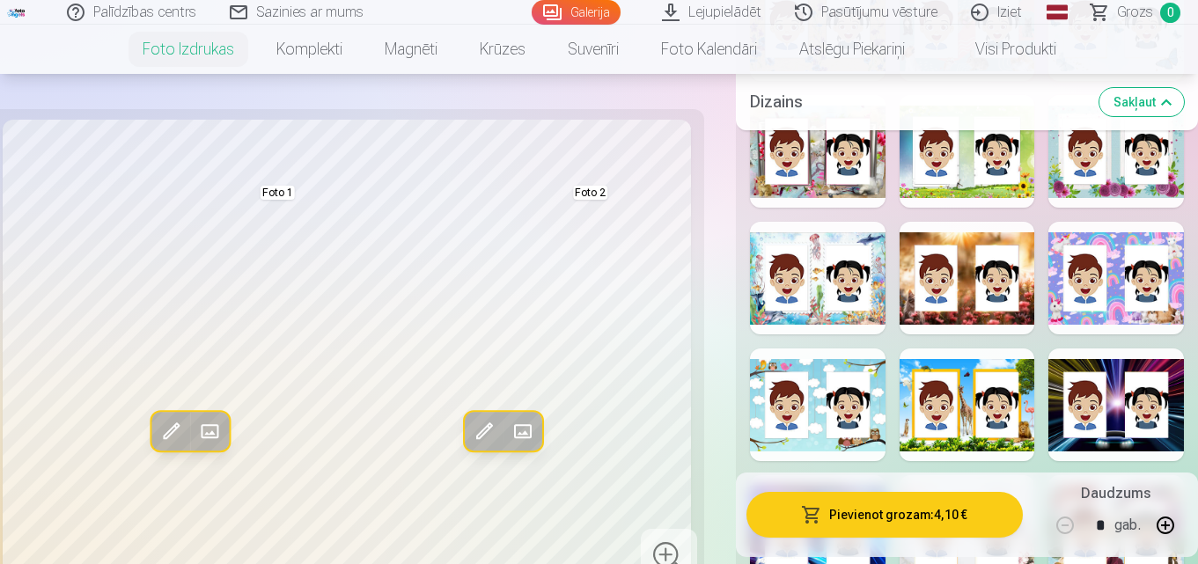
scroll to position [1320, 0]
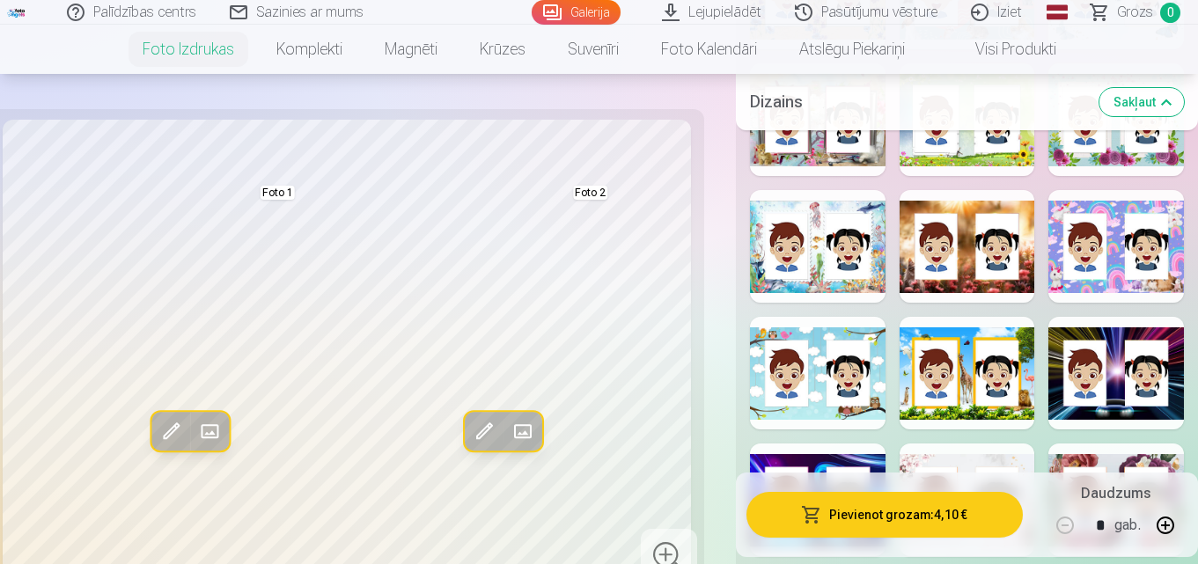
click at [1115, 384] on div at bounding box center [1116, 373] width 136 height 113
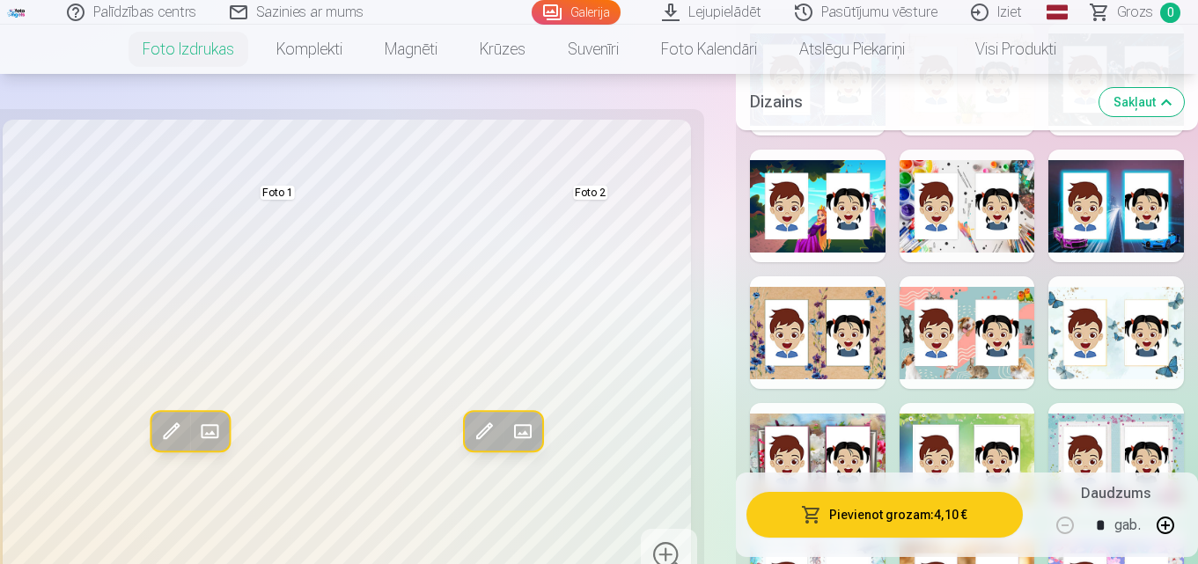
scroll to position [968, 0]
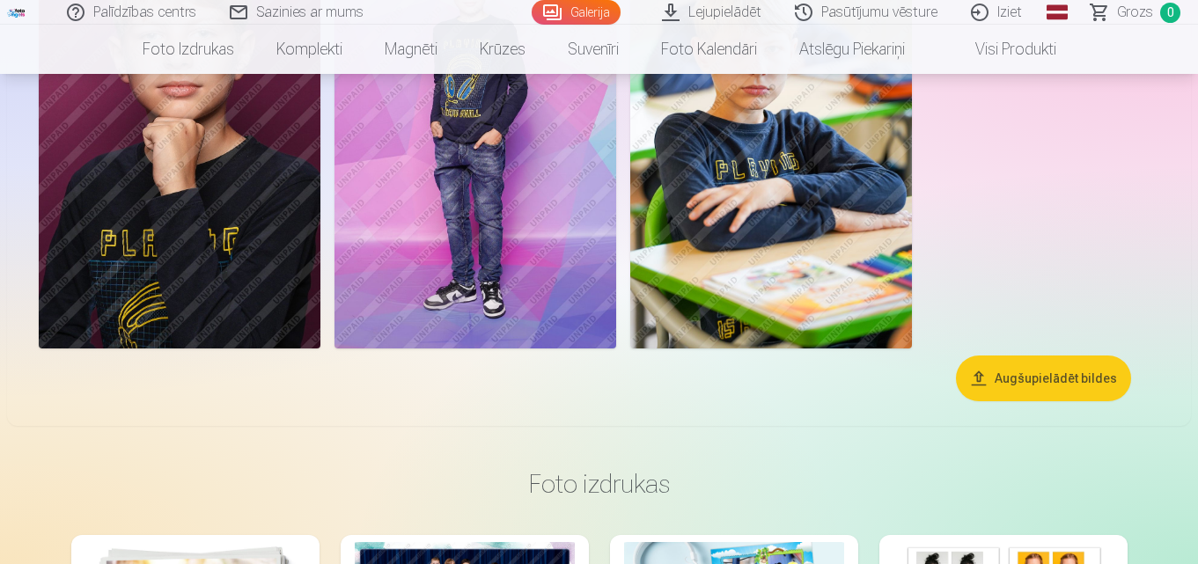
scroll to position [5122, 0]
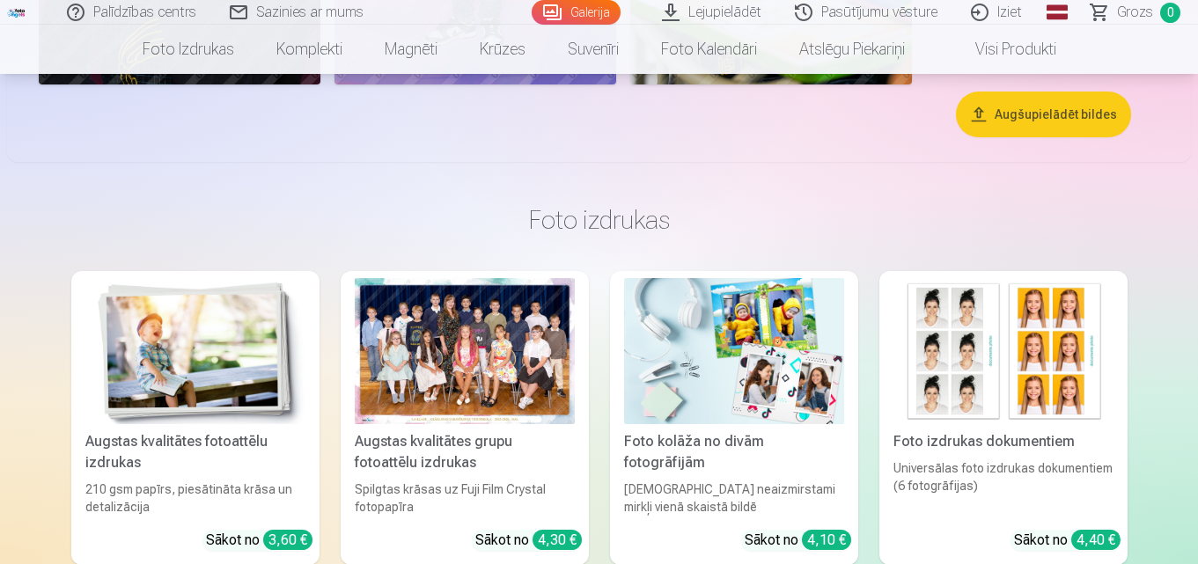
click at [748, 377] on img at bounding box center [734, 351] width 220 height 147
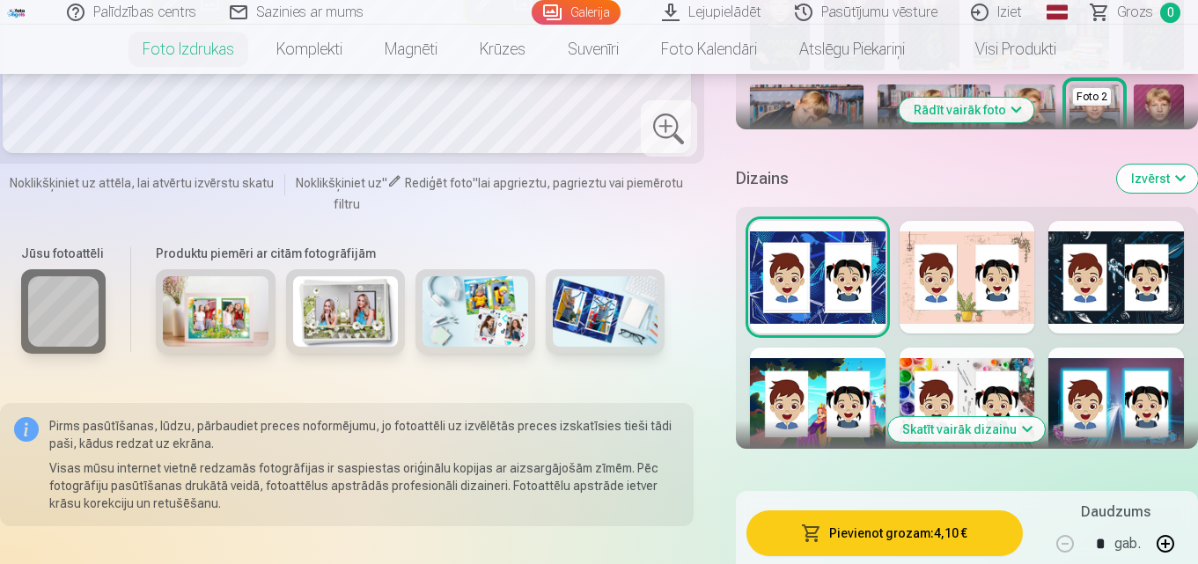
scroll to position [793, 0]
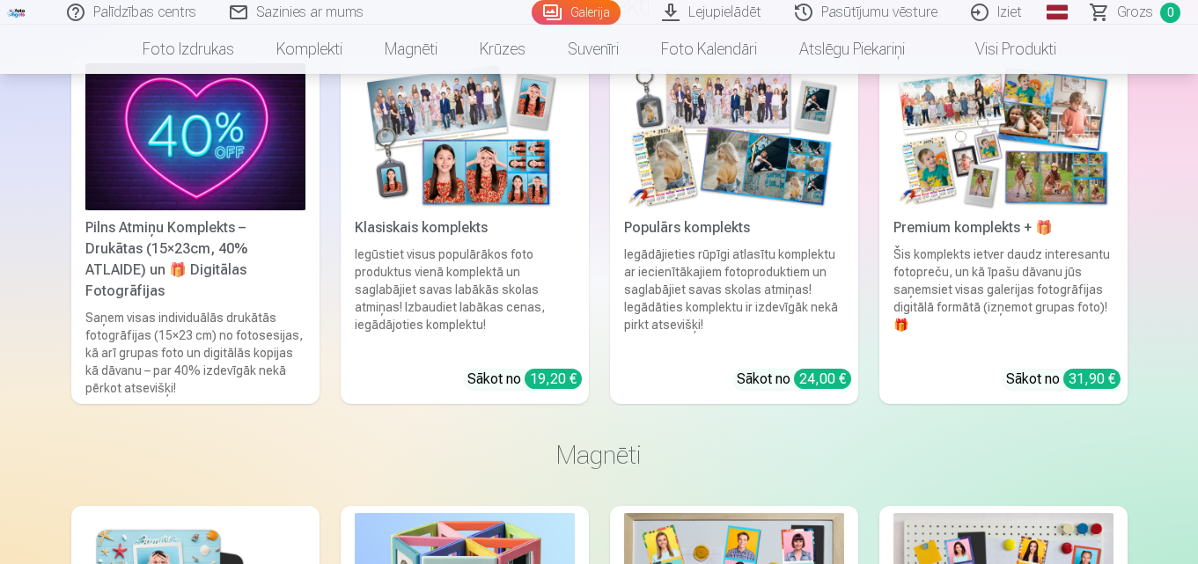
scroll to position [5948, 0]
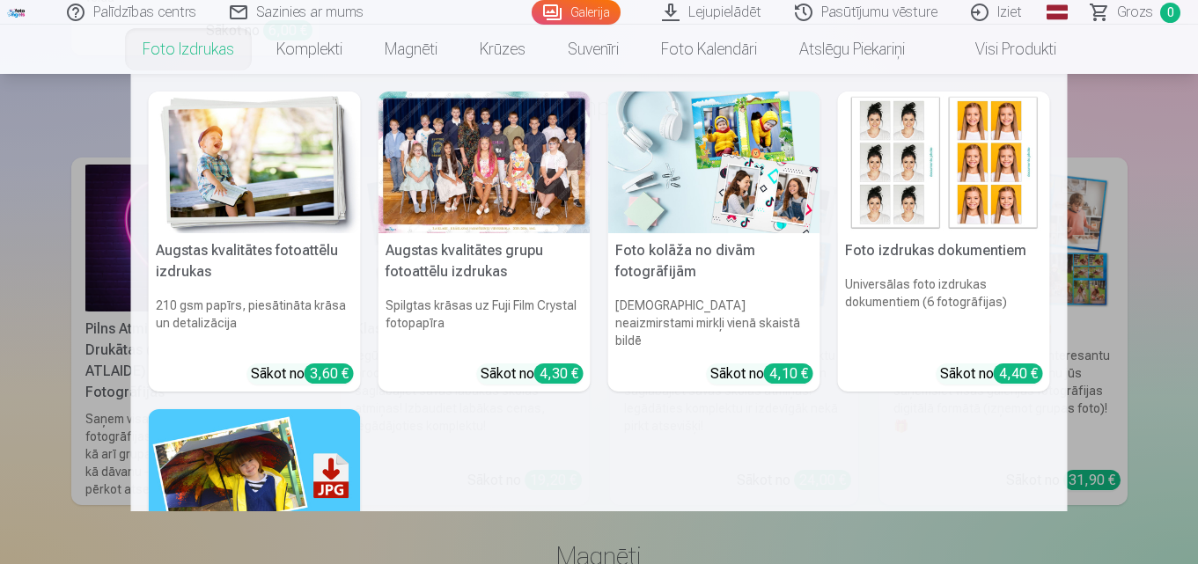
click at [176, 49] on link "Foto izdrukas" at bounding box center [188, 49] width 134 height 49
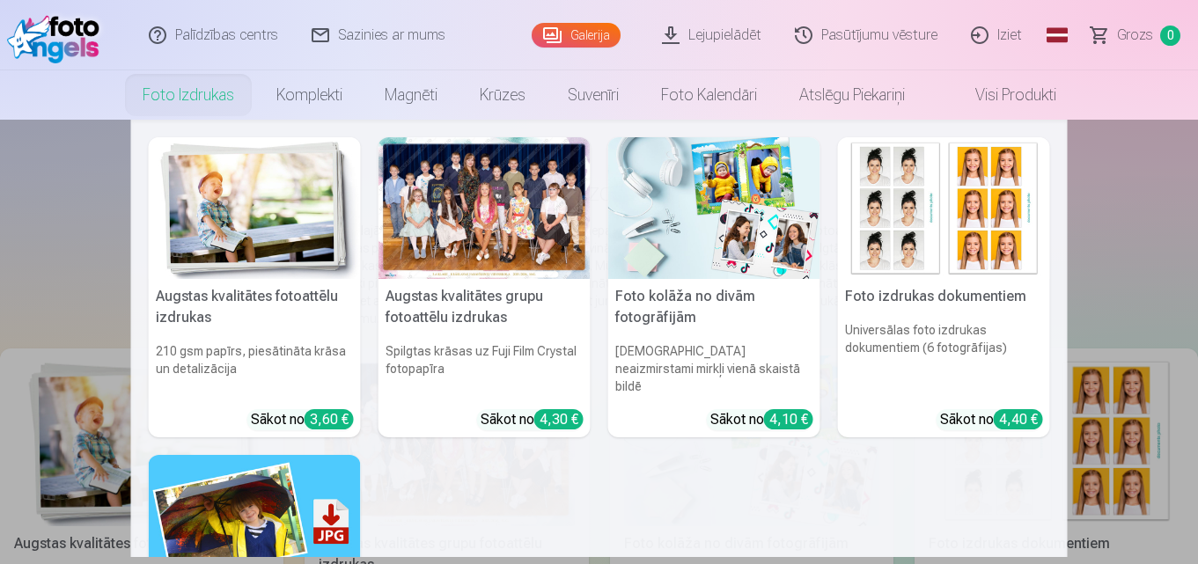
click at [193, 95] on link "Foto izdrukas" at bounding box center [188, 94] width 134 height 49
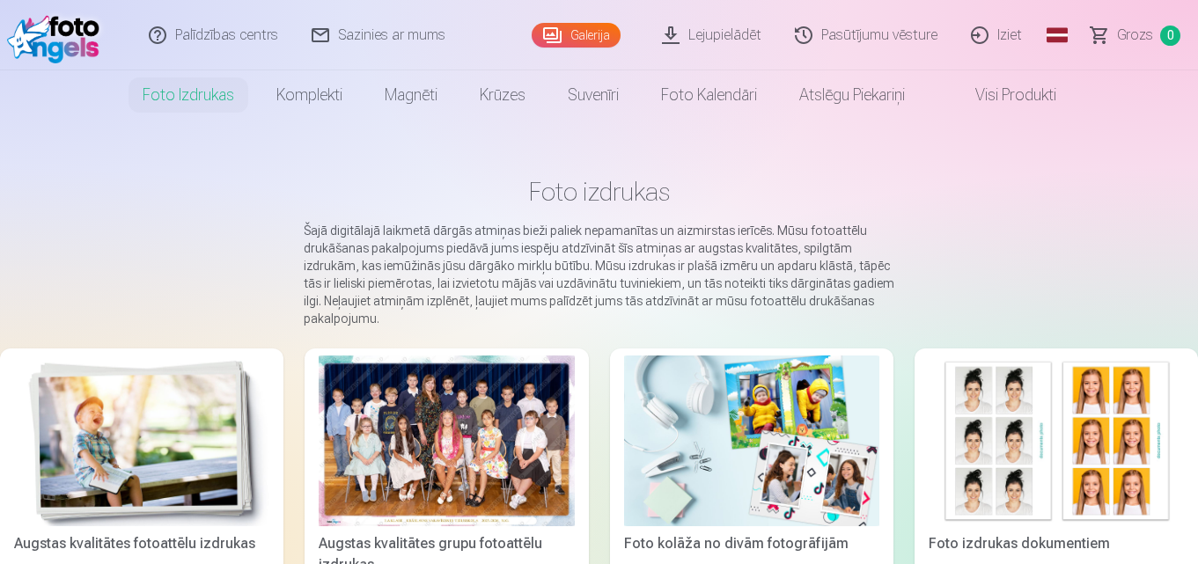
click at [193, 95] on link "Foto izdrukas" at bounding box center [188, 94] width 134 height 49
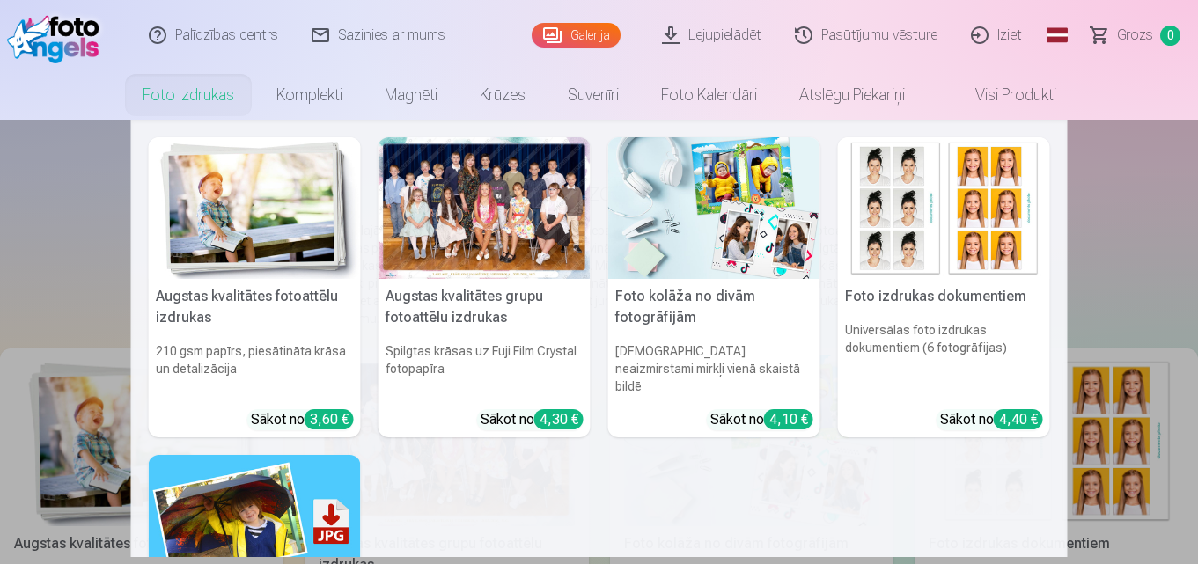
click at [167, 88] on link "Foto izdrukas" at bounding box center [188, 94] width 134 height 49
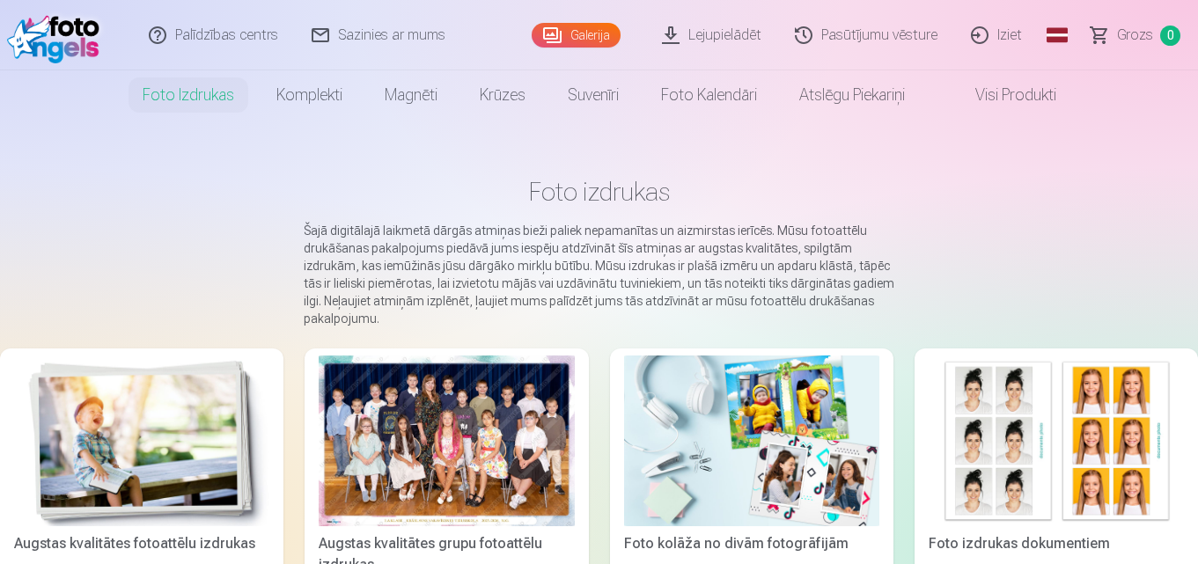
click at [403, 405] on div at bounding box center [446, 441] width 255 height 171
